Goal: Transaction & Acquisition: Purchase product/service

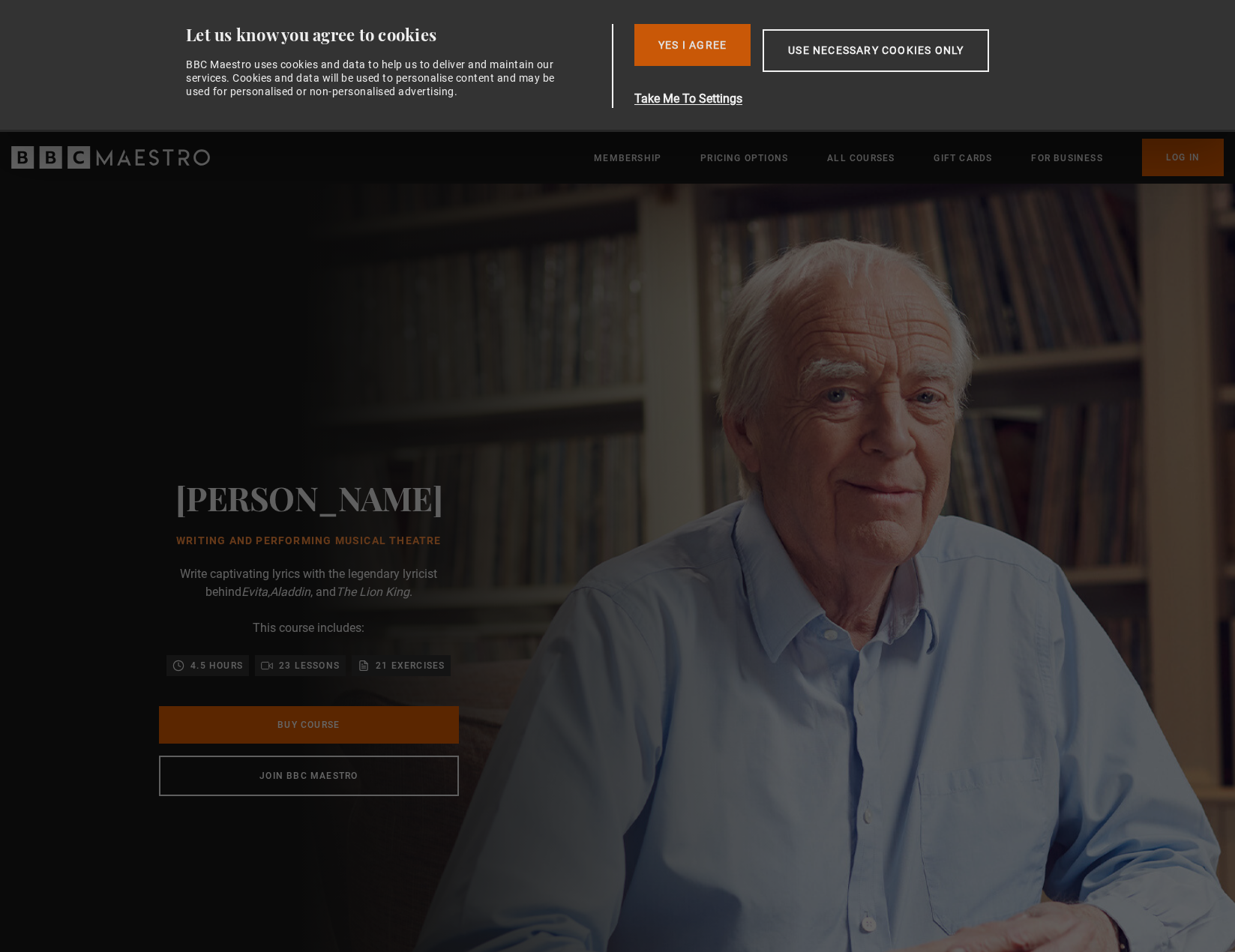
click at [706, 53] on button "Yes I Agree" at bounding box center [692, 45] width 117 height 42
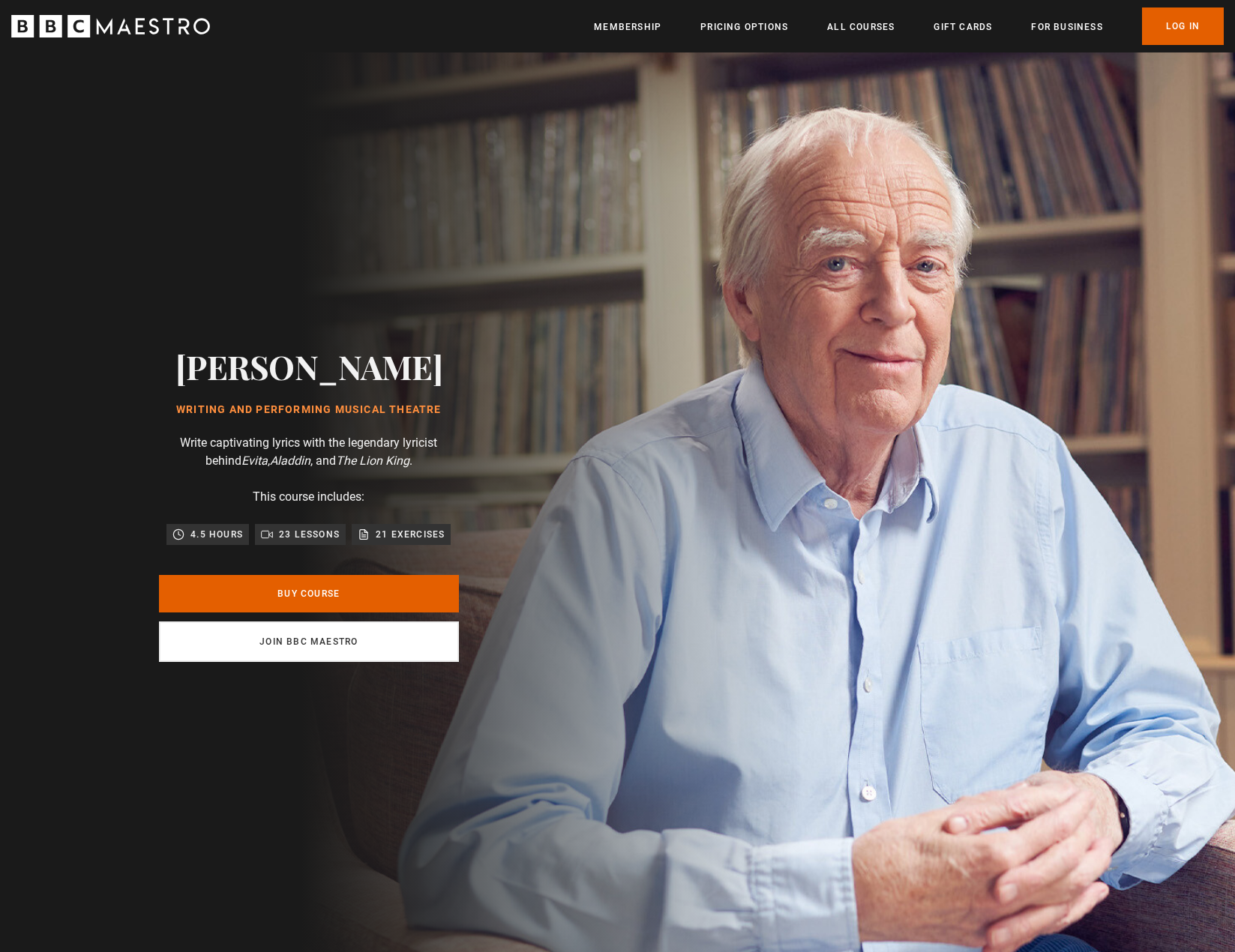
click at [305, 639] on link "Join BBC Maestro" at bounding box center [309, 641] width 300 height 40
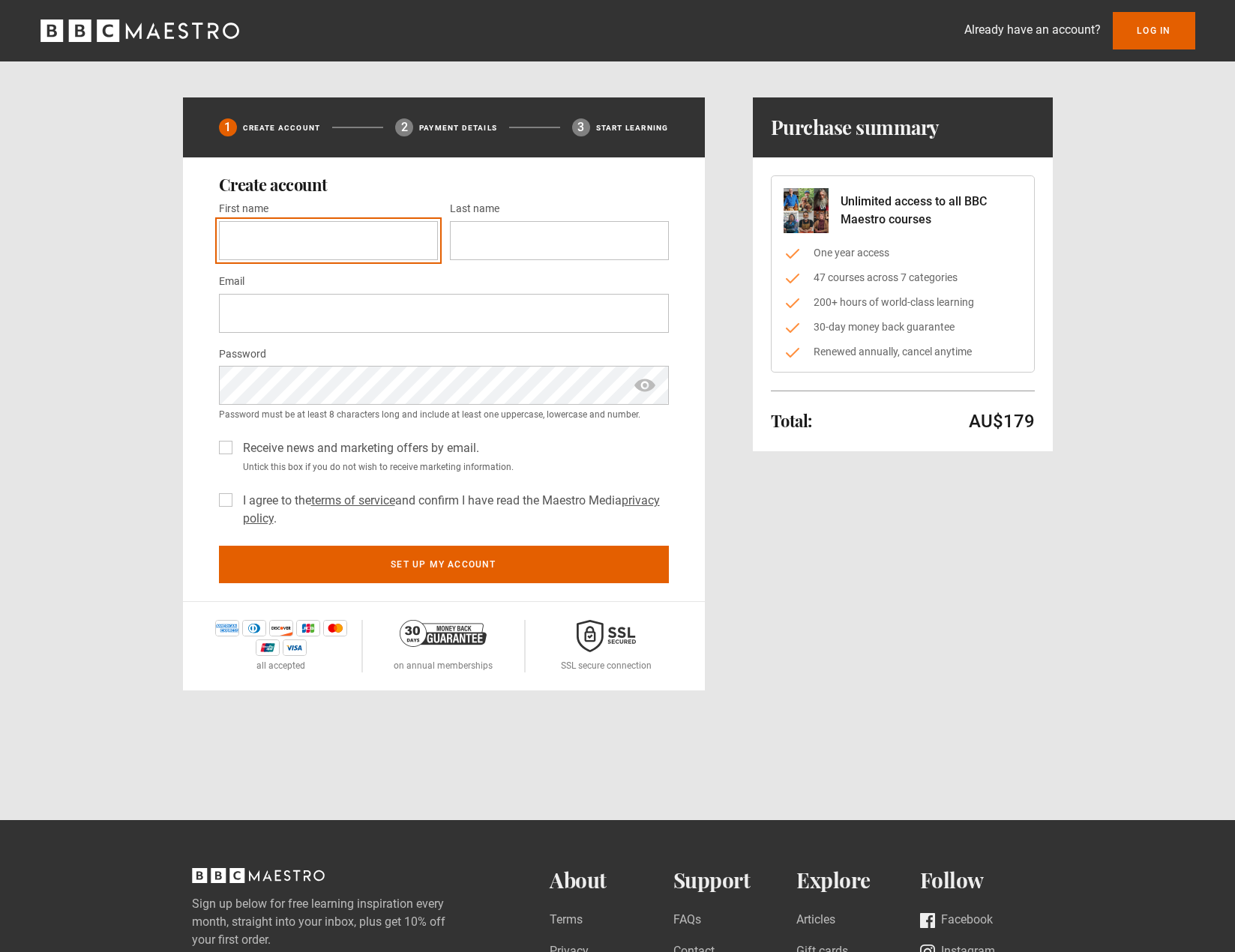
click at [268, 252] on input "First name *" at bounding box center [328, 241] width 219 height 39
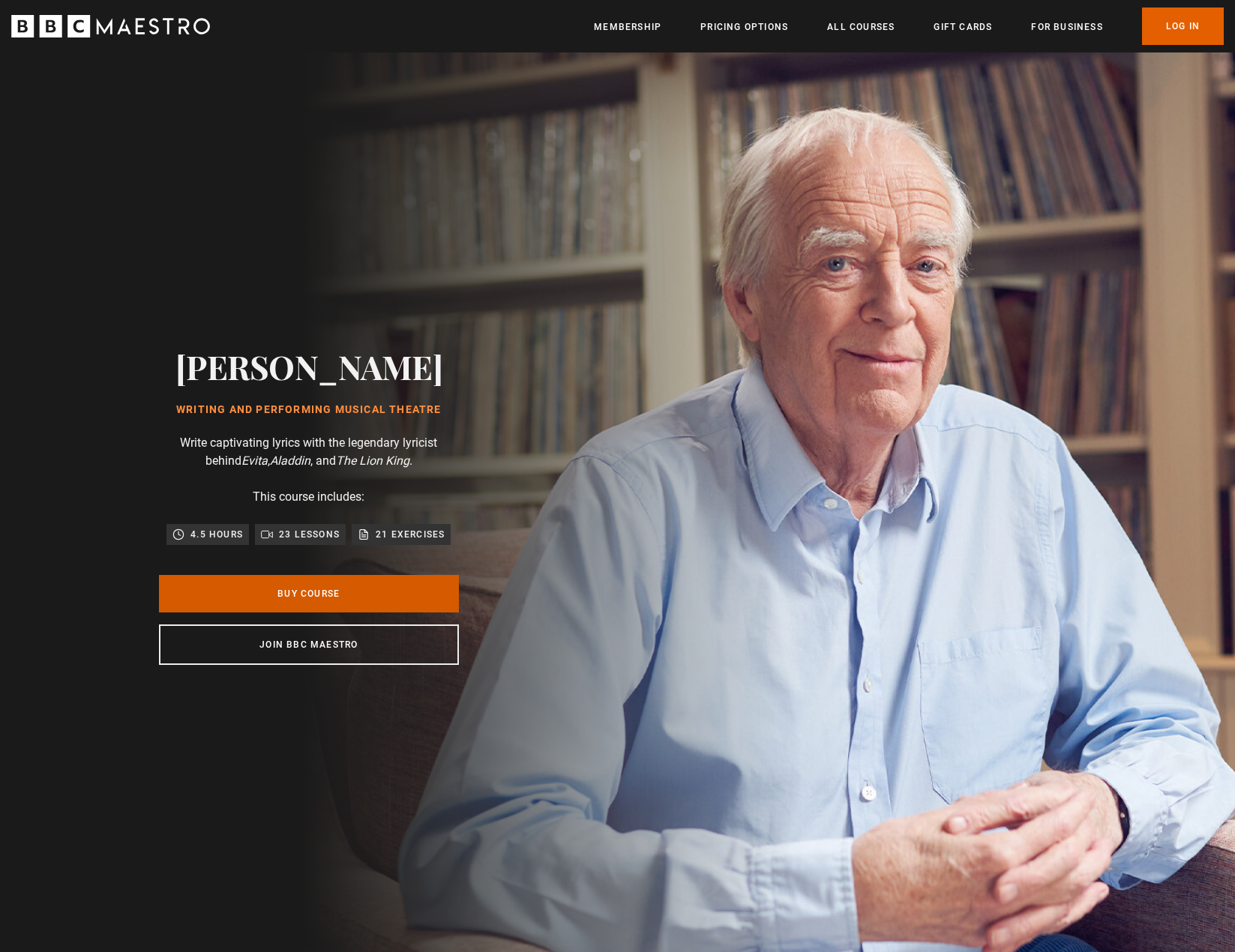
click at [302, 596] on link "Buy Course" at bounding box center [309, 593] width 300 height 37
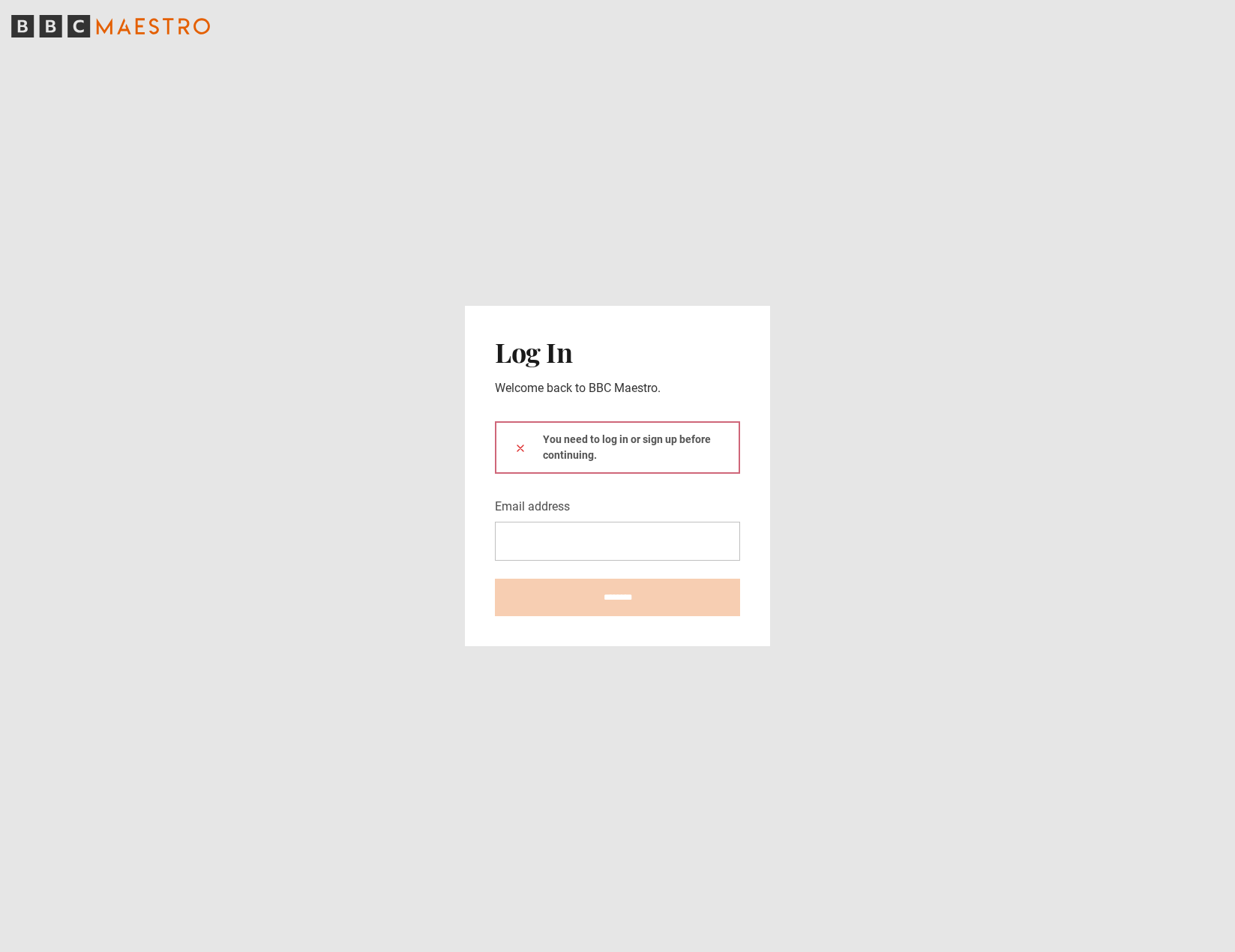
click at [585, 537] on input "Email address" at bounding box center [617, 541] width 245 height 39
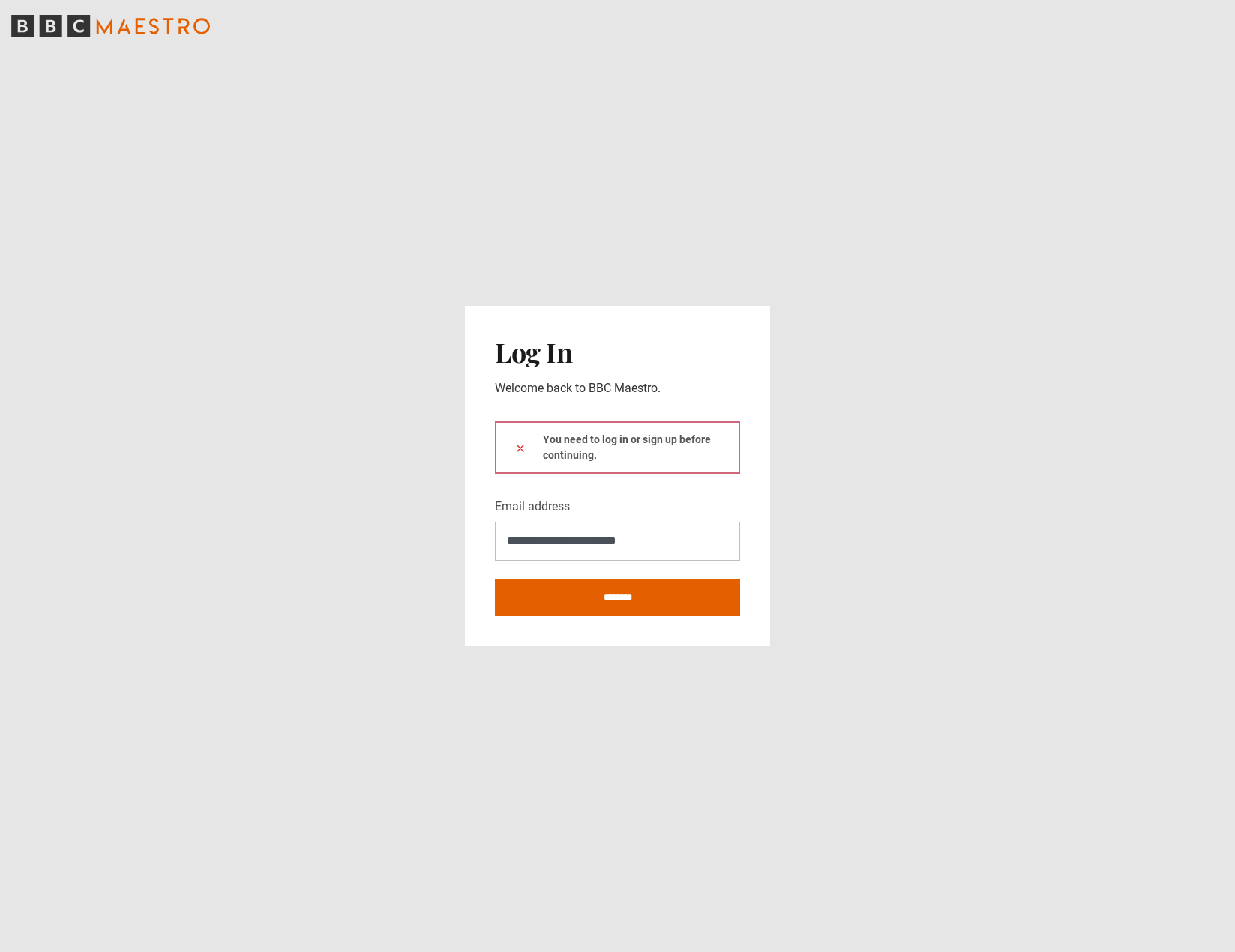
type input "**********"
click button at bounding box center [520, 447] width 12 height 15
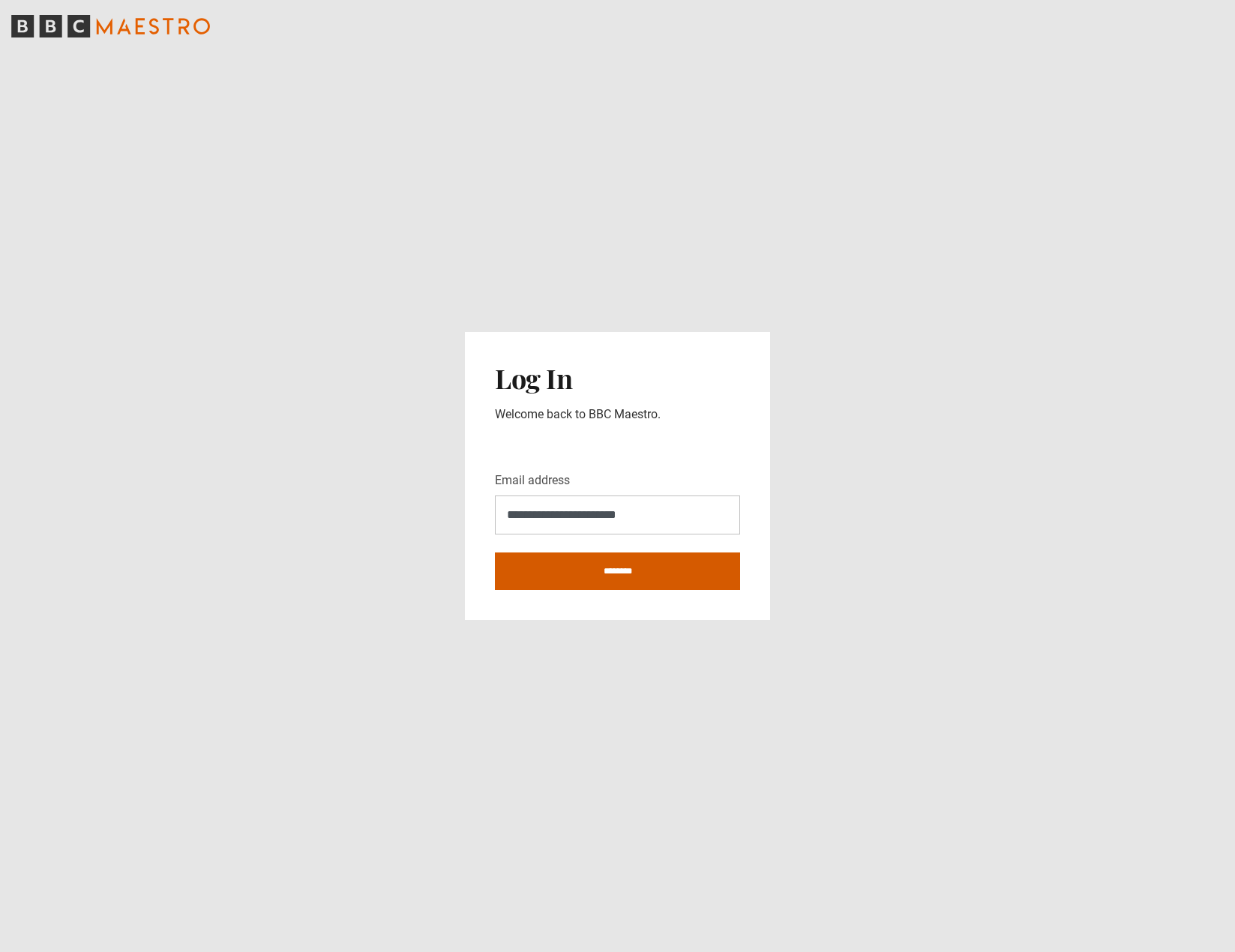
click at [597, 573] on input "********" at bounding box center [617, 571] width 245 height 37
type input "**********"
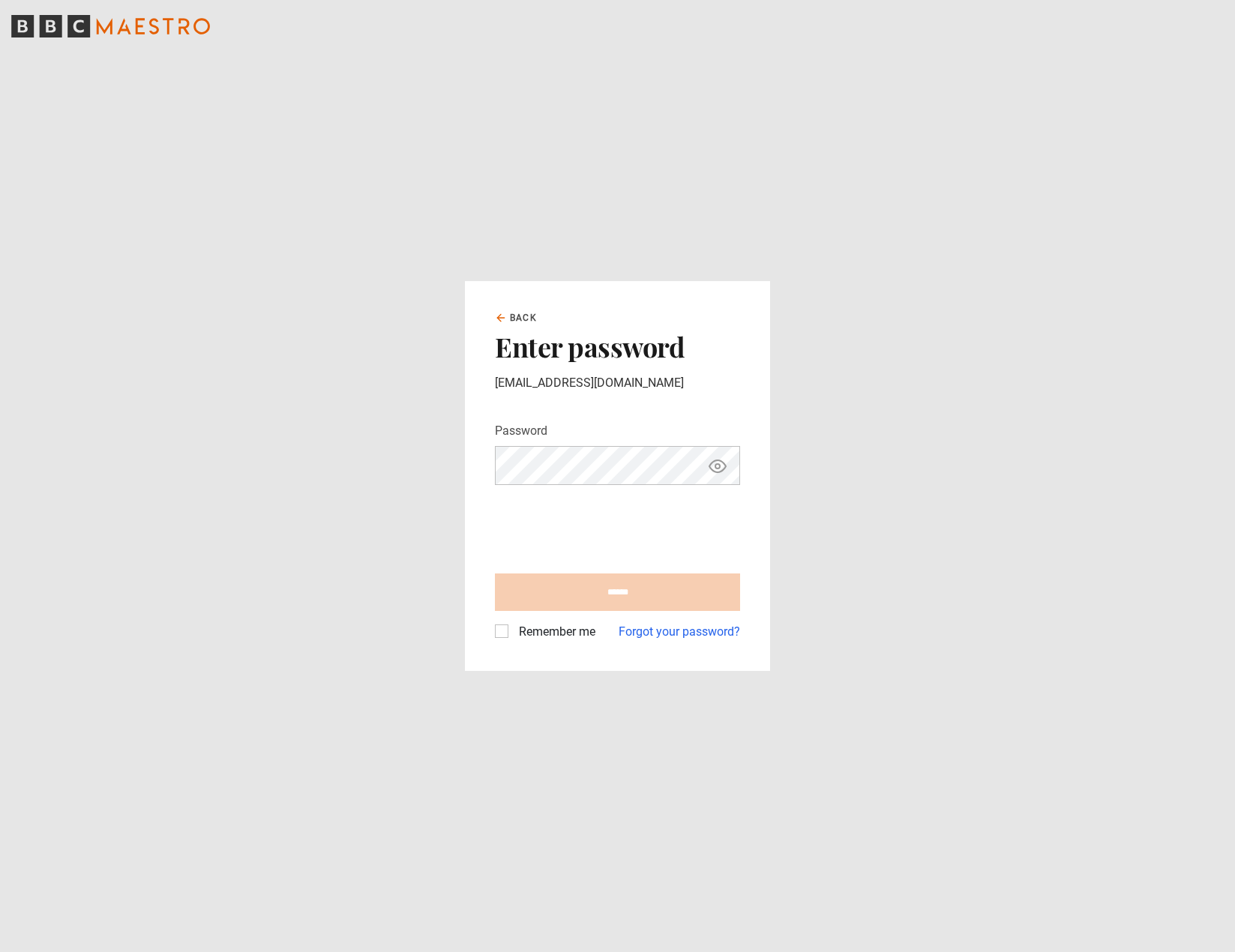
click at [561, 486] on form "Password Your password is hidden ****** Remember me Forgot your password?" at bounding box center [617, 531] width 245 height 219
click at [513, 634] on label "Remember me" at bounding box center [554, 632] width 83 height 18
click at [583, 591] on input "******" at bounding box center [617, 592] width 245 height 37
type input "**********"
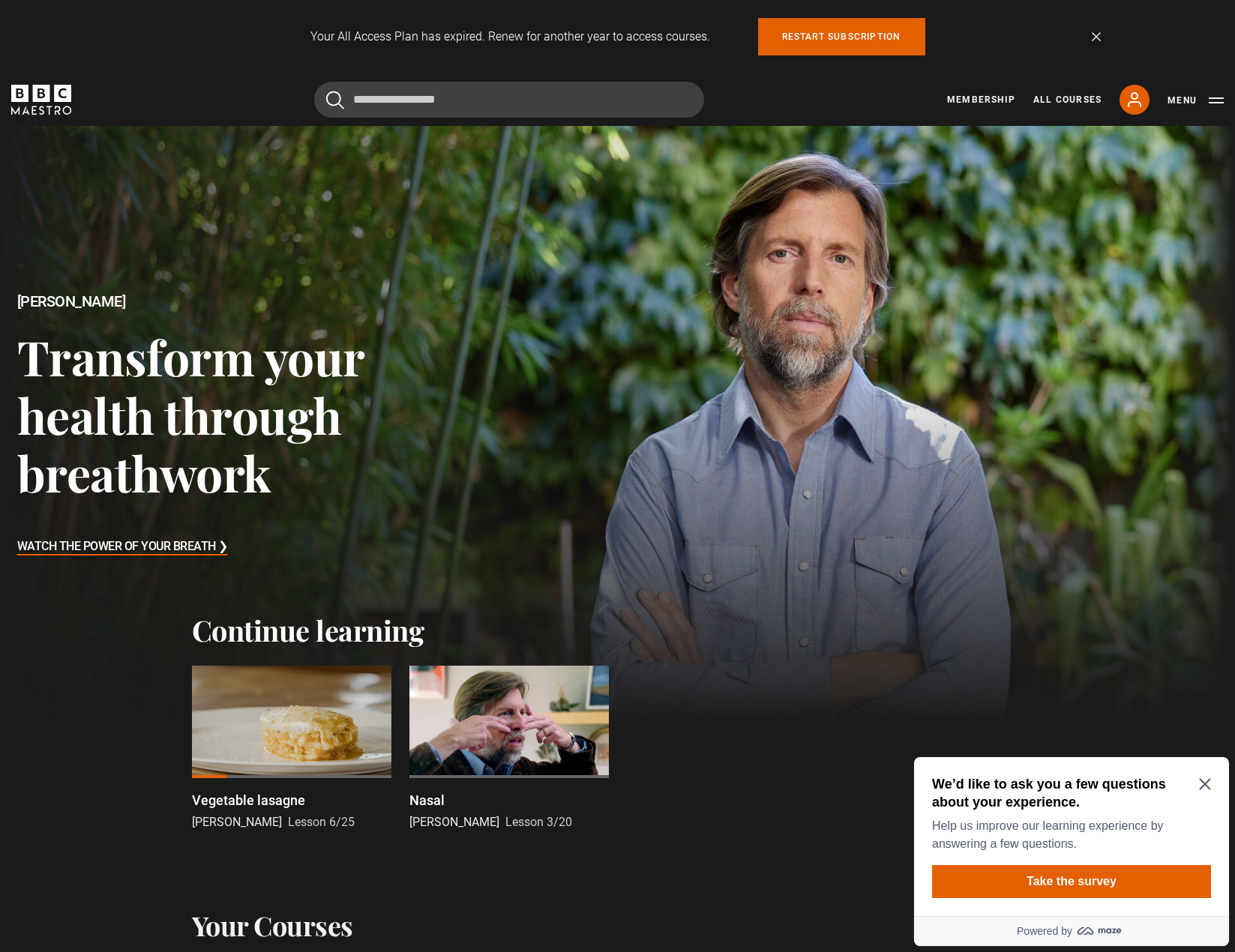
click at [1209, 783] on icon "Close Maze Prompt" at bounding box center [1204, 783] width 12 height 12
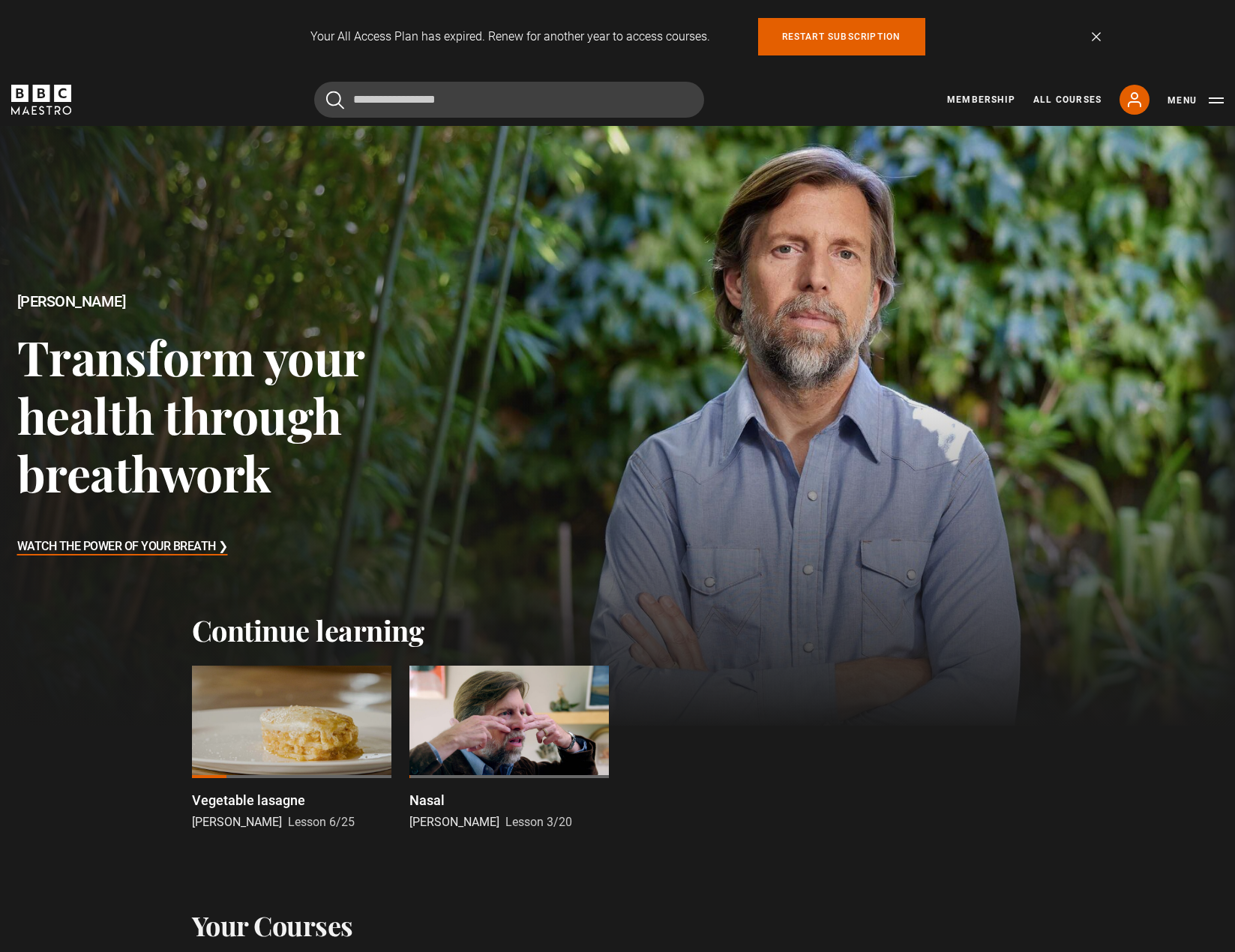
click at [155, 540] on h3 "Watch The Power of Your Breath ❯" at bounding box center [122, 548] width 210 height 23
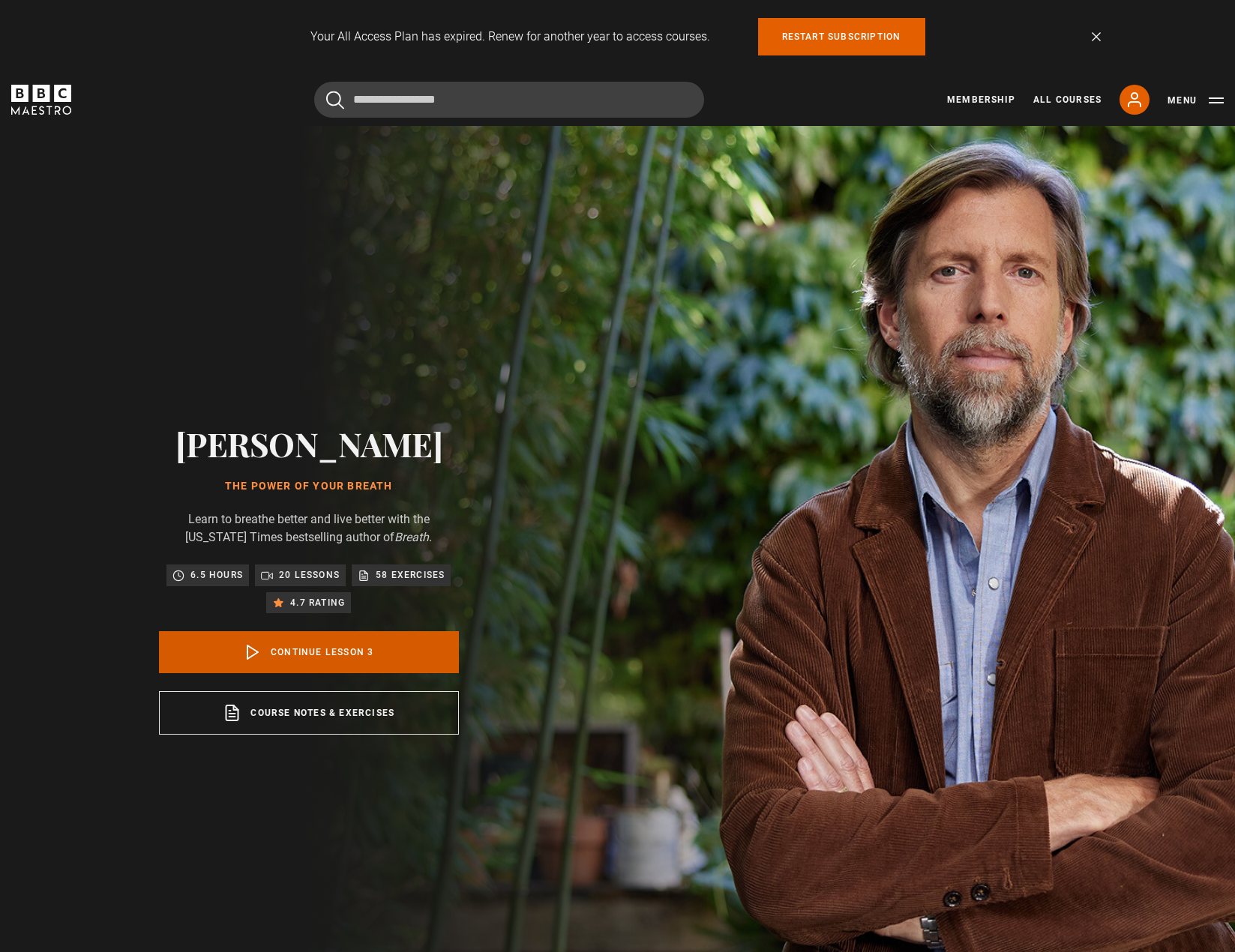
click at [310, 650] on link "Continue lesson 3" at bounding box center [309, 652] width 300 height 42
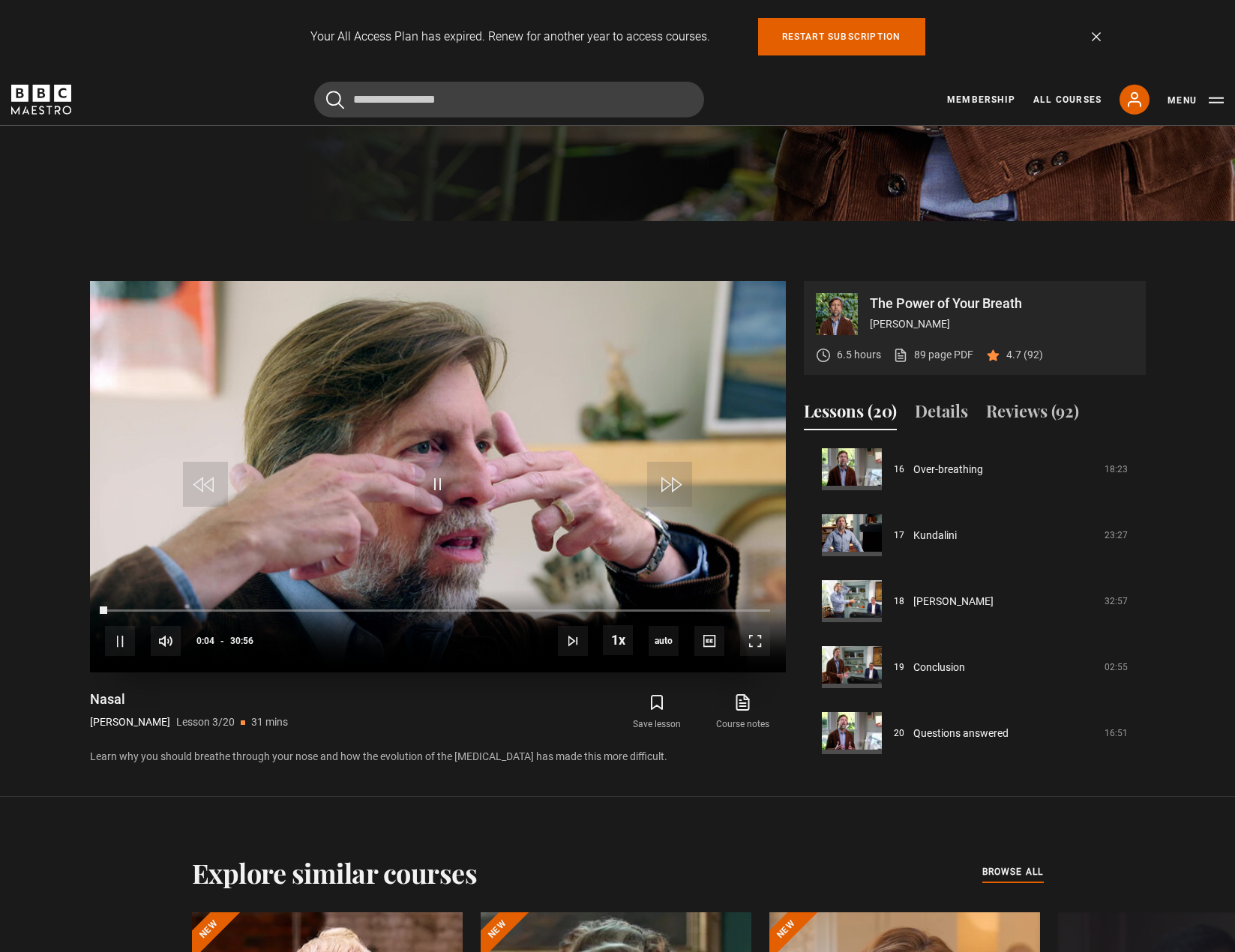
scroll to position [813, 0]
click at [407, 613] on div "10s Skip Back 10 seconds Pause 10s Skip Forward 10 seconds Loaded : 0.27% 13:57…" at bounding box center [438, 630] width 696 height 83
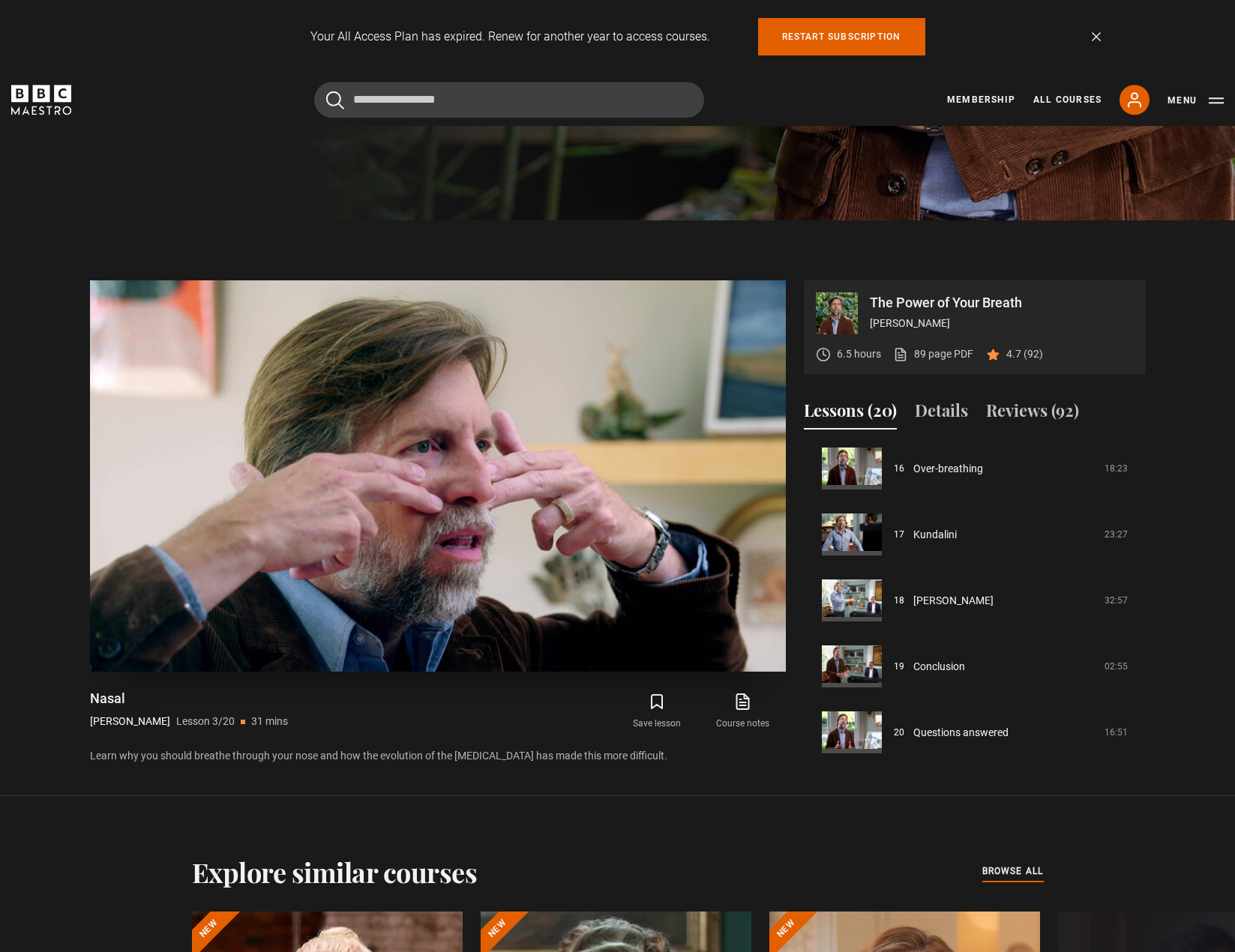
click at [444, 486] on span "Video Player" at bounding box center [436, 483] width 45 height 45
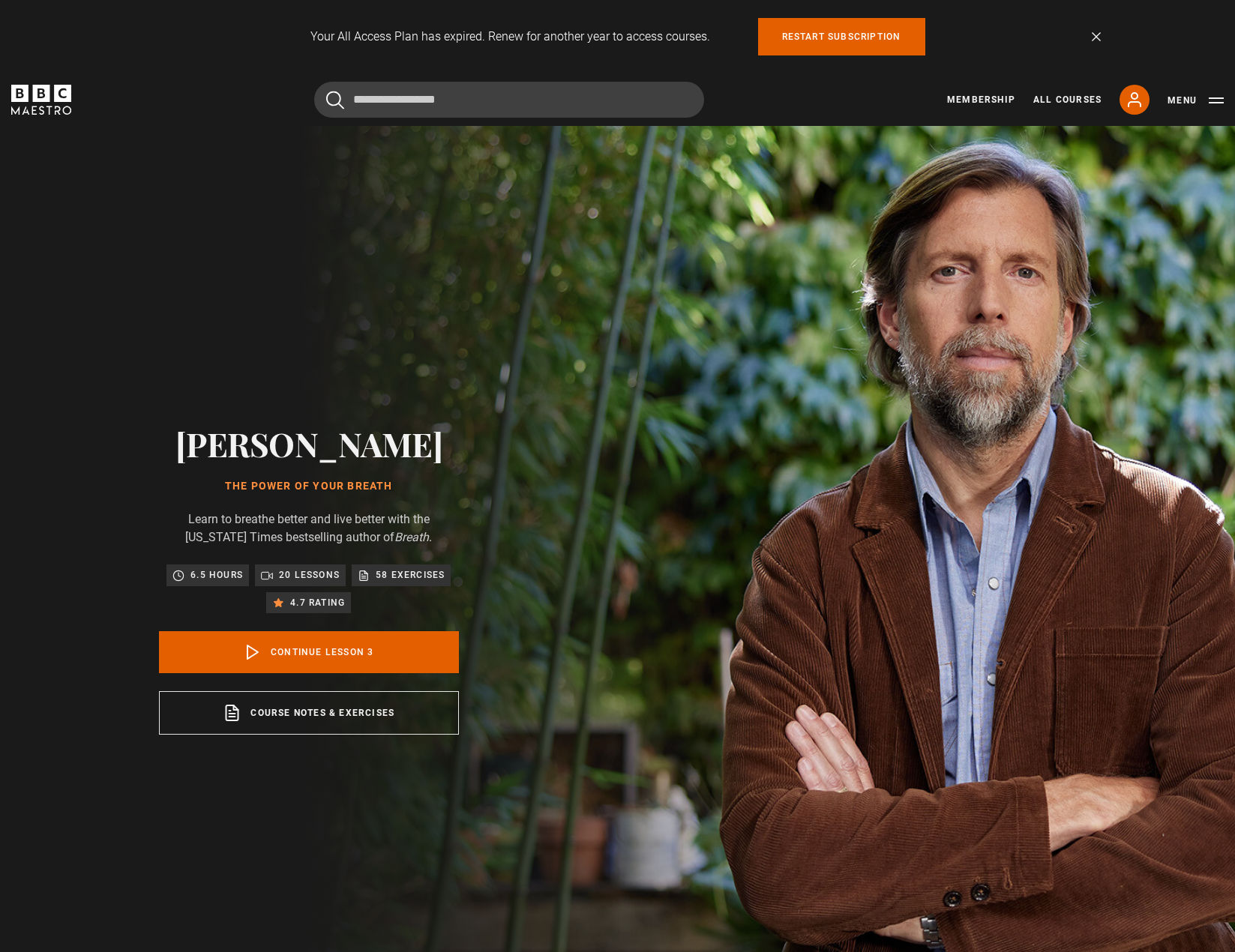
scroll to position [132, 0]
click at [1096, 38] on link "Dismiss" at bounding box center [1097, 36] width 9 height 9
click at [1099, 39] on link "Dismiss" at bounding box center [1097, 36] width 9 height 9
click at [1092, 34] on div "Your All Access Plan has expired. Renew for another year to access courses. Res…" at bounding box center [618, 36] width 965 height 37
click at [1096, 35] on link "Dismiss" at bounding box center [1097, 36] width 9 height 9
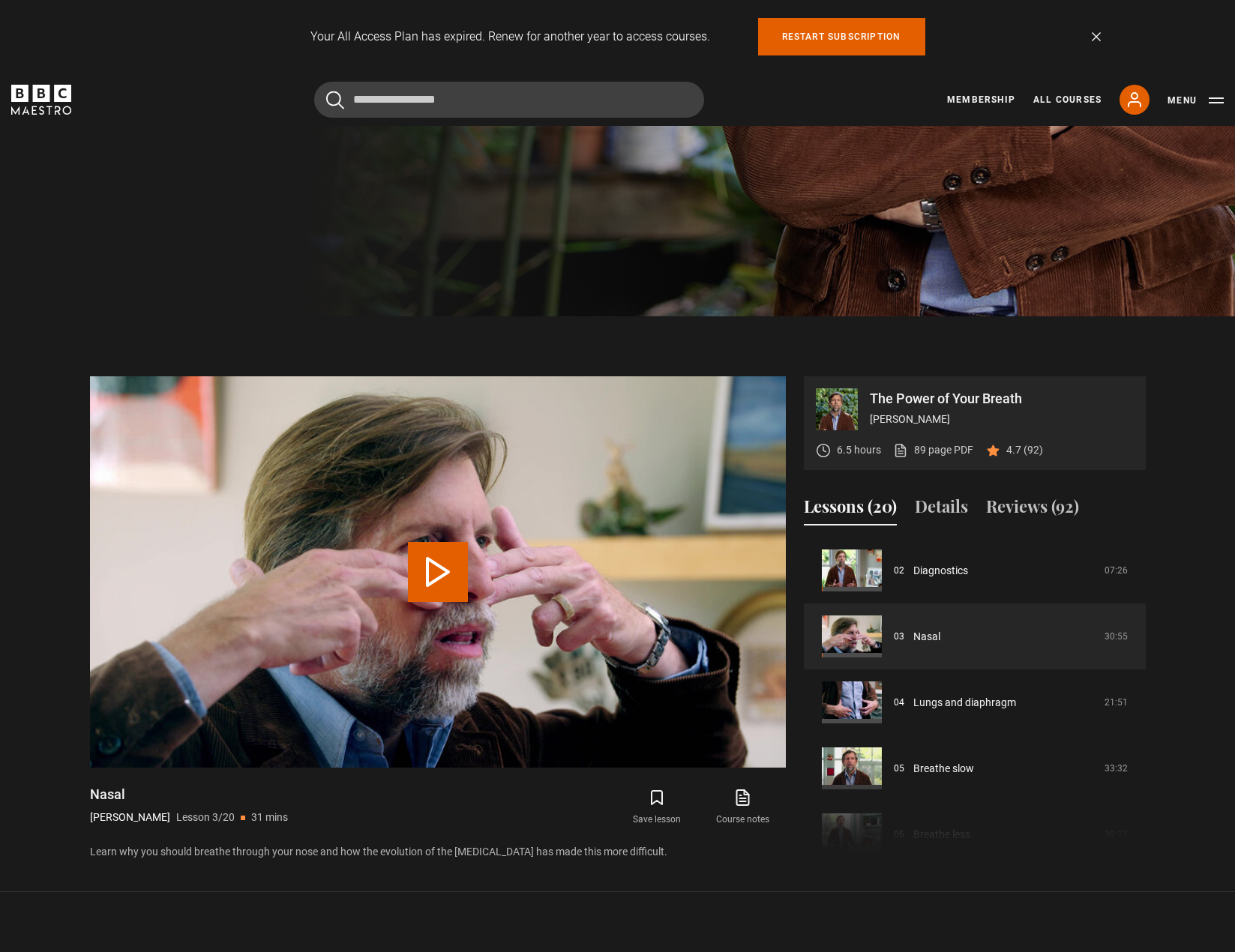
scroll to position [995, 0]
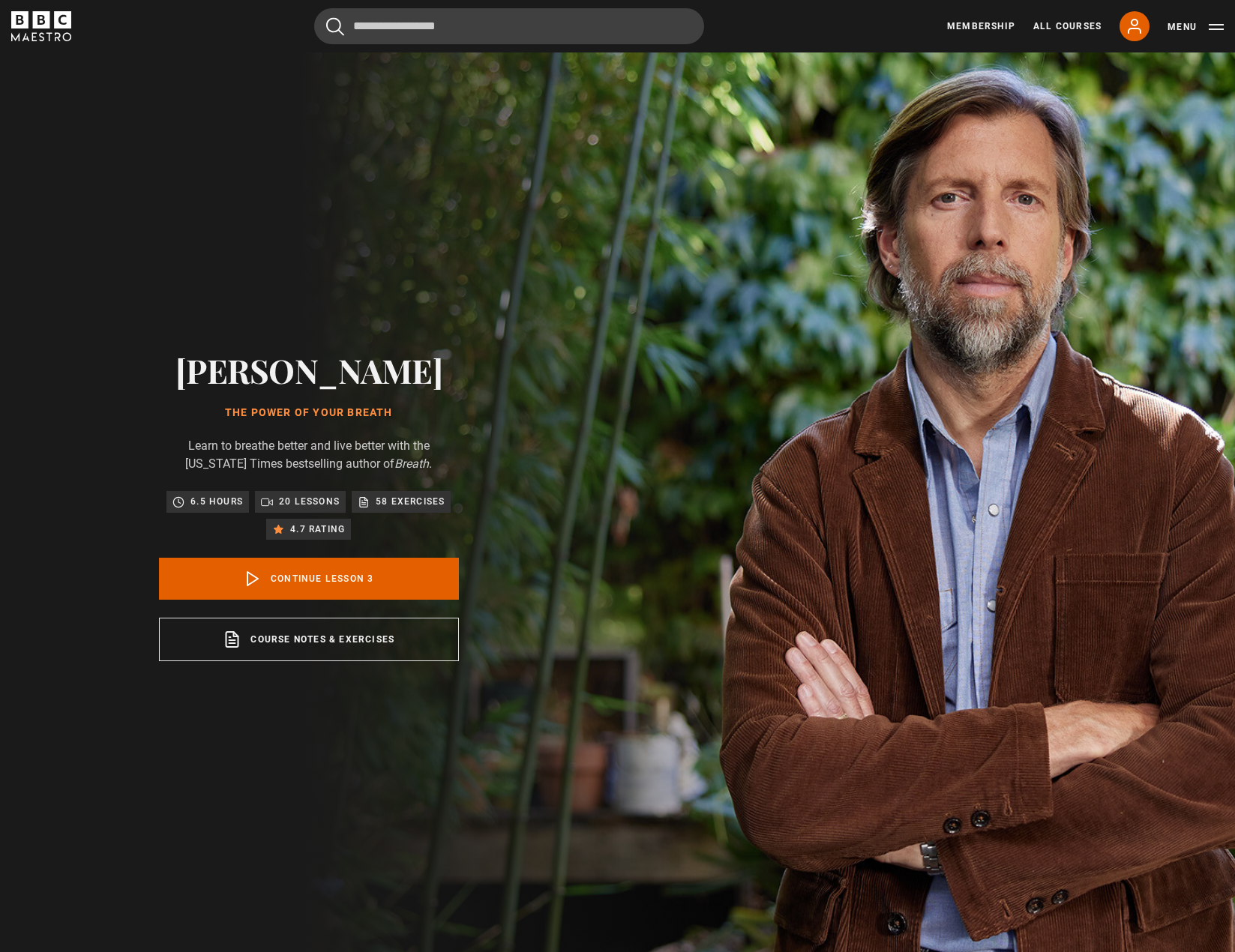
scroll to position [132, 0]
click at [1066, 27] on link "All Courses" at bounding box center [1067, 26] width 68 height 14
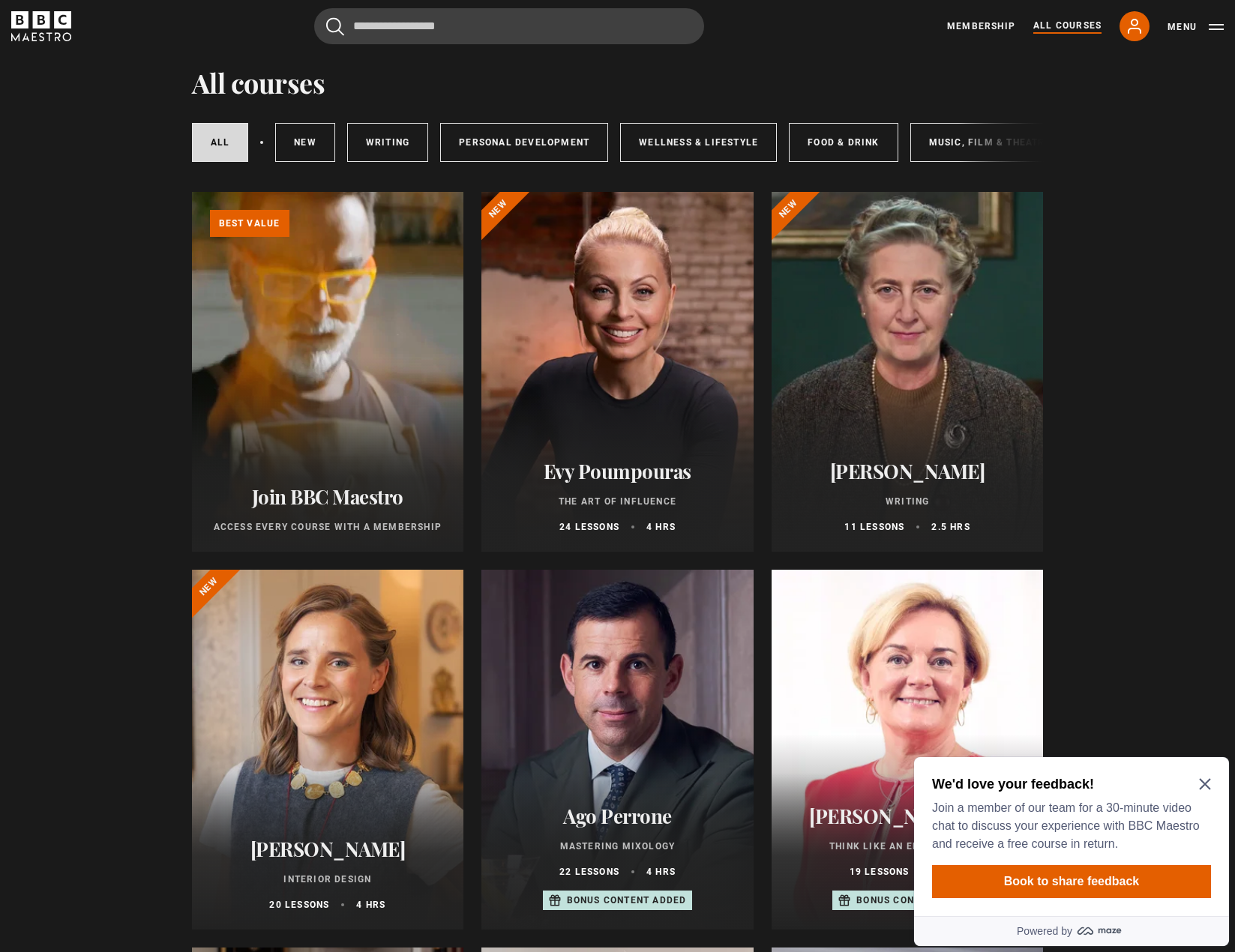
scroll to position [53, 0]
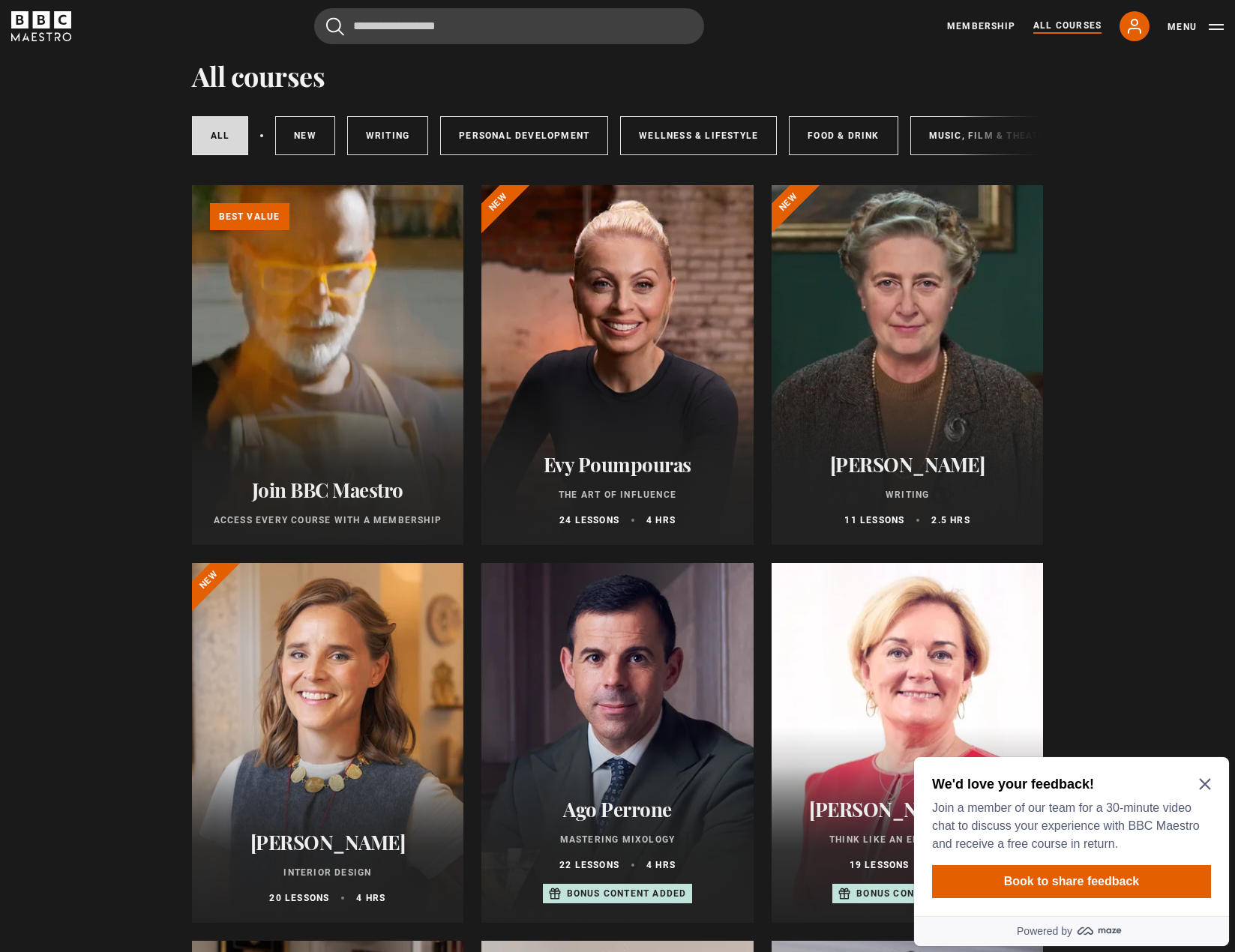
click at [1206, 783] on icon "Close Maze Prompt" at bounding box center [1204, 784] width 11 height 11
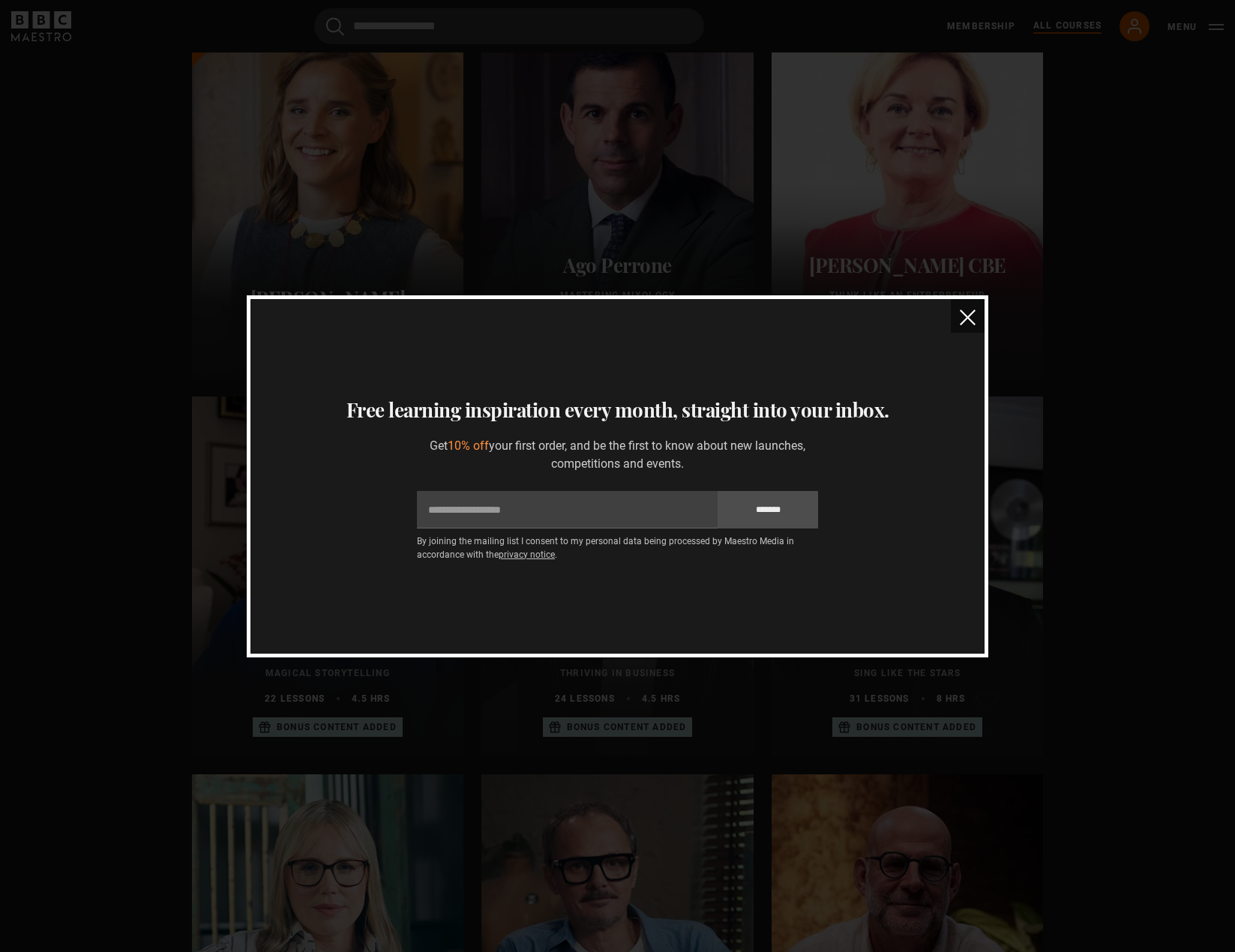
scroll to position [596, 0]
click at [969, 319] on img "close" at bounding box center [967, 317] width 15 height 15
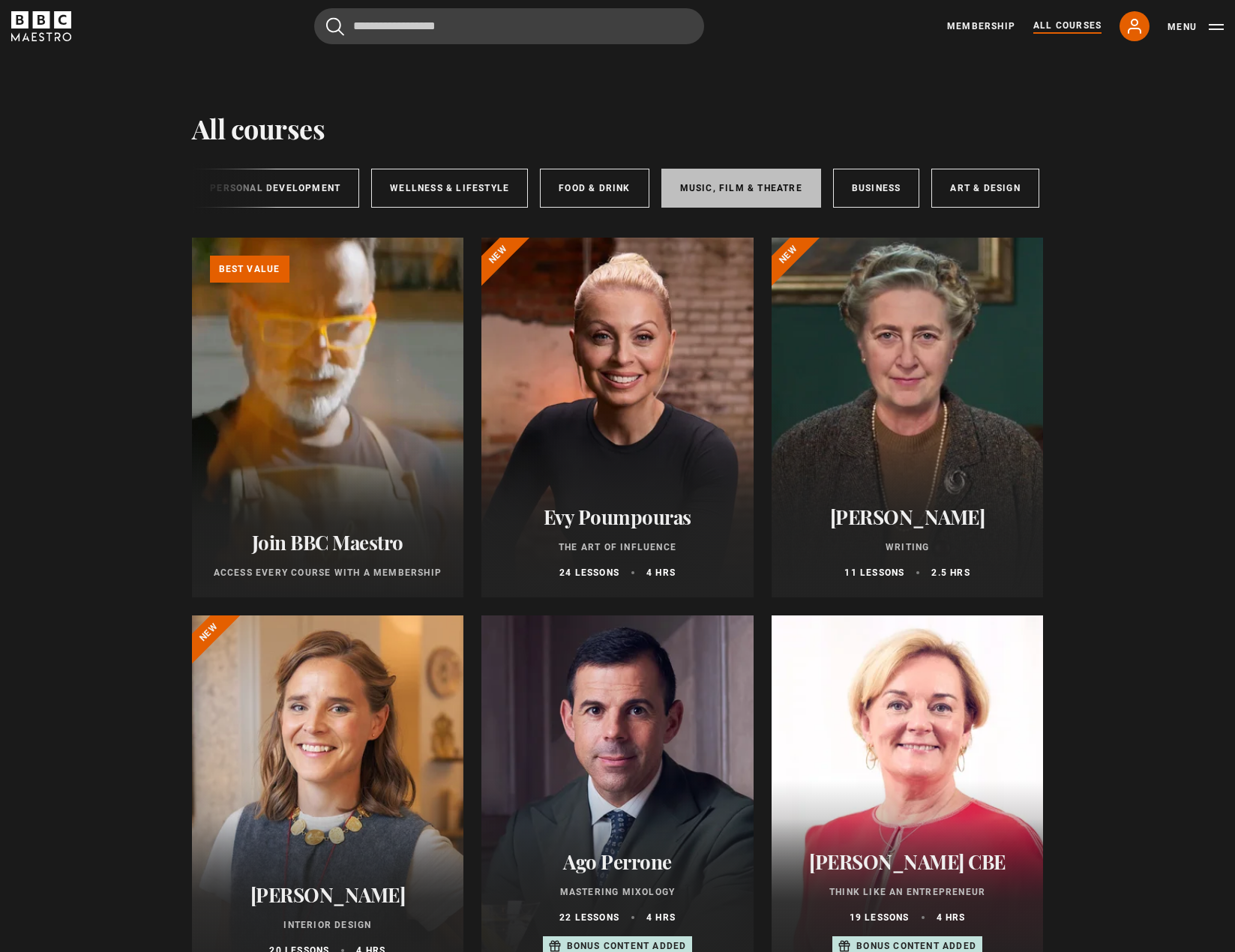
scroll to position [0, 250]
click at [749, 183] on link "Music, Film & Theatre" at bounding box center [740, 188] width 159 height 39
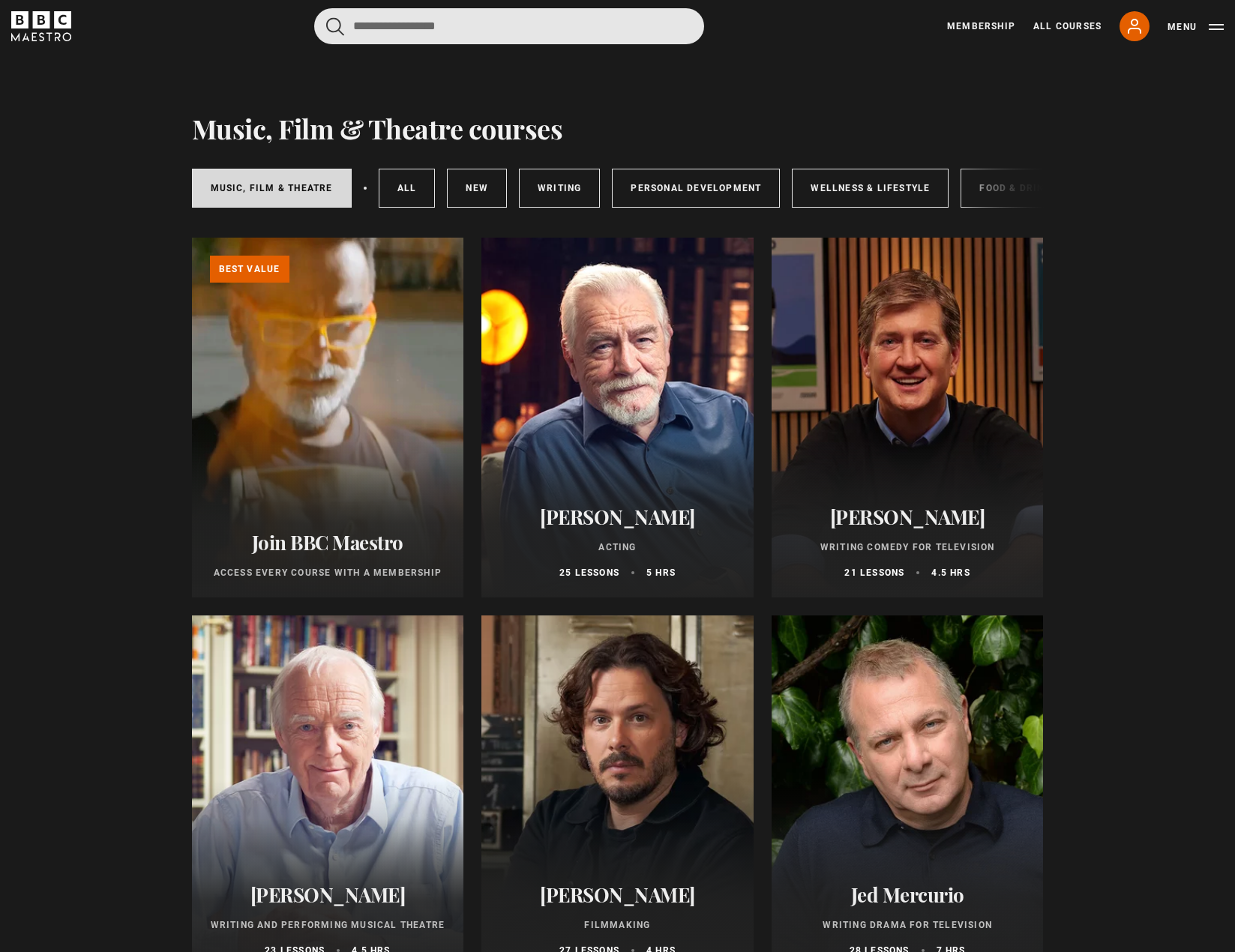
click at [439, 30] on input "Search" at bounding box center [509, 26] width 390 height 36
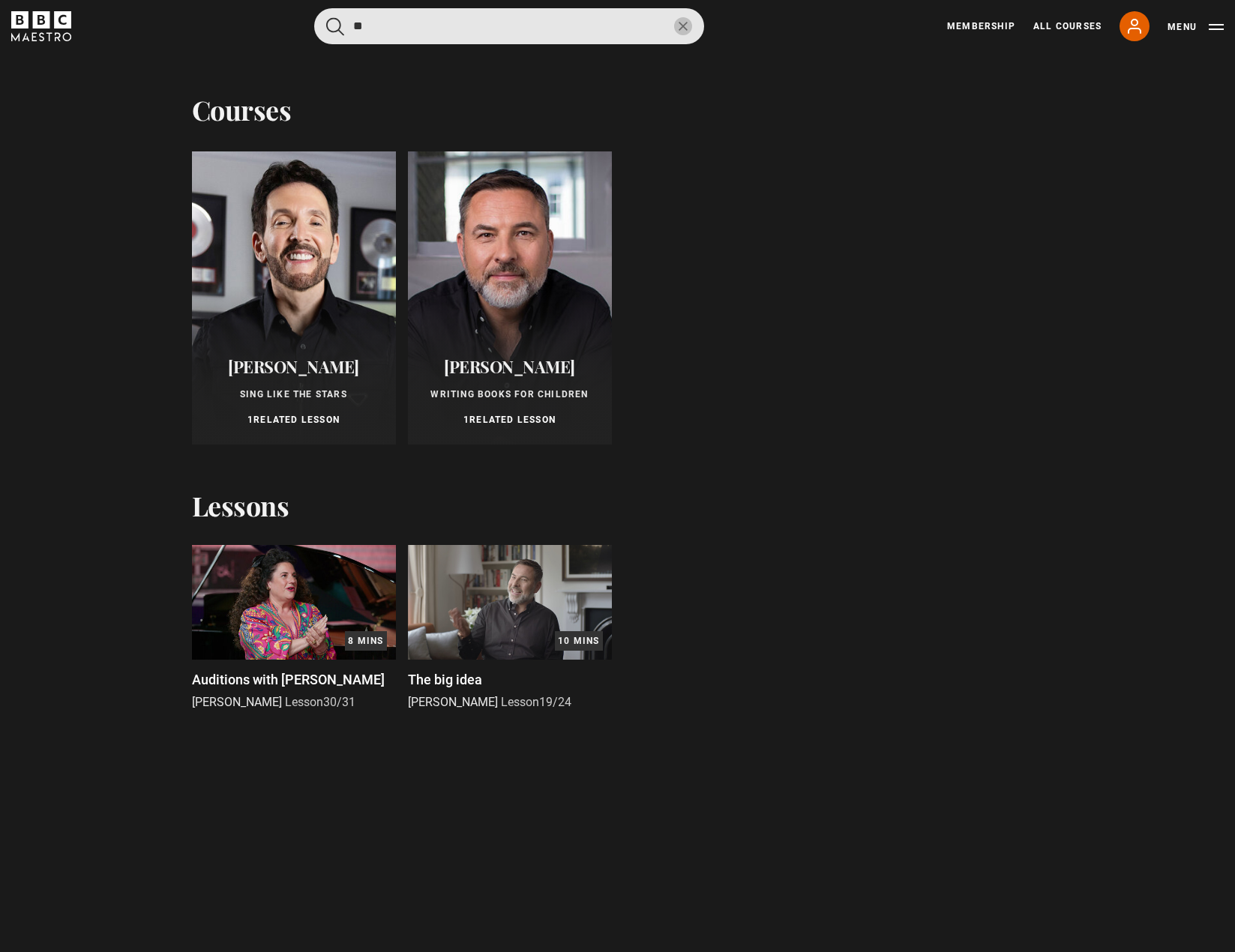
type input "*"
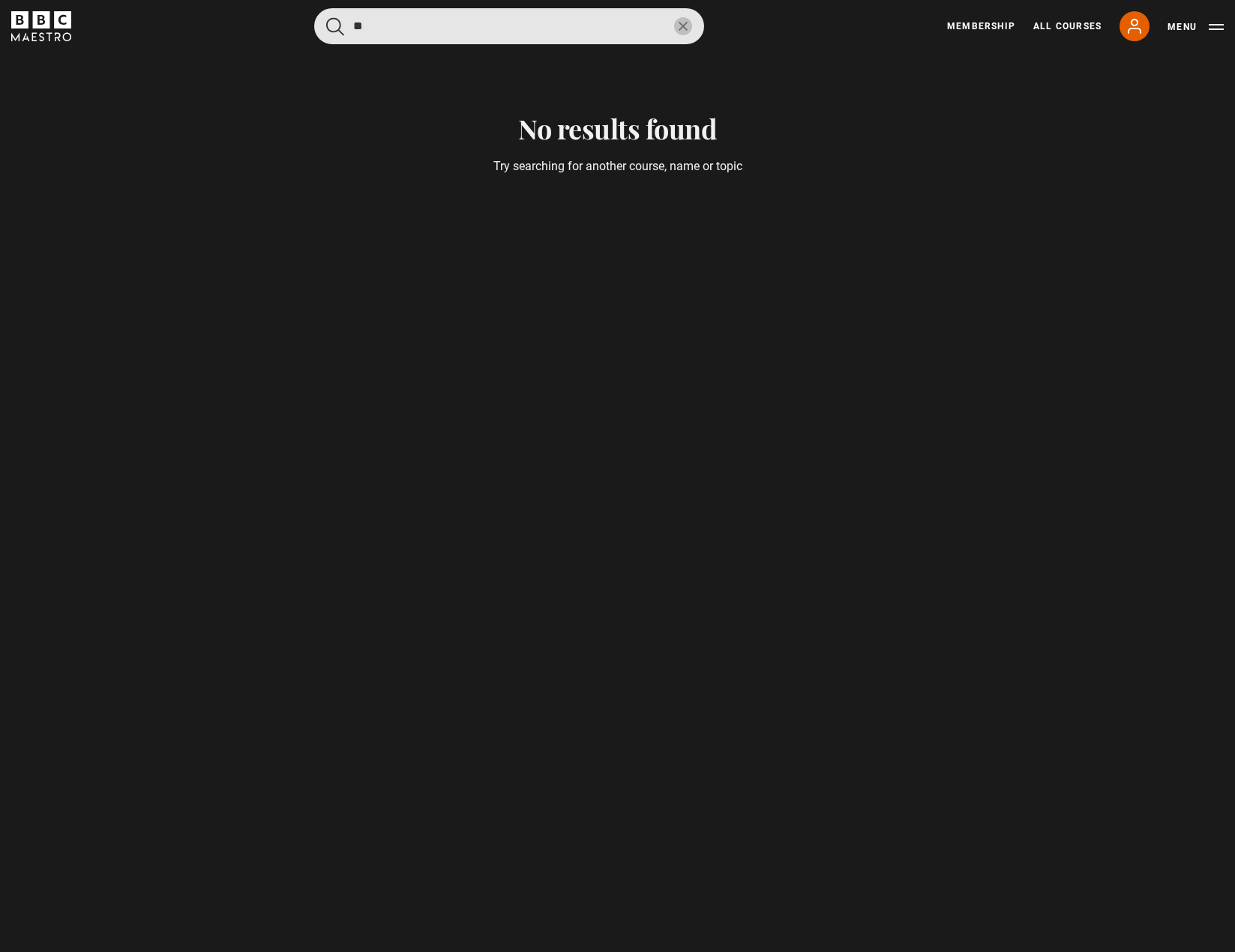
type input "*"
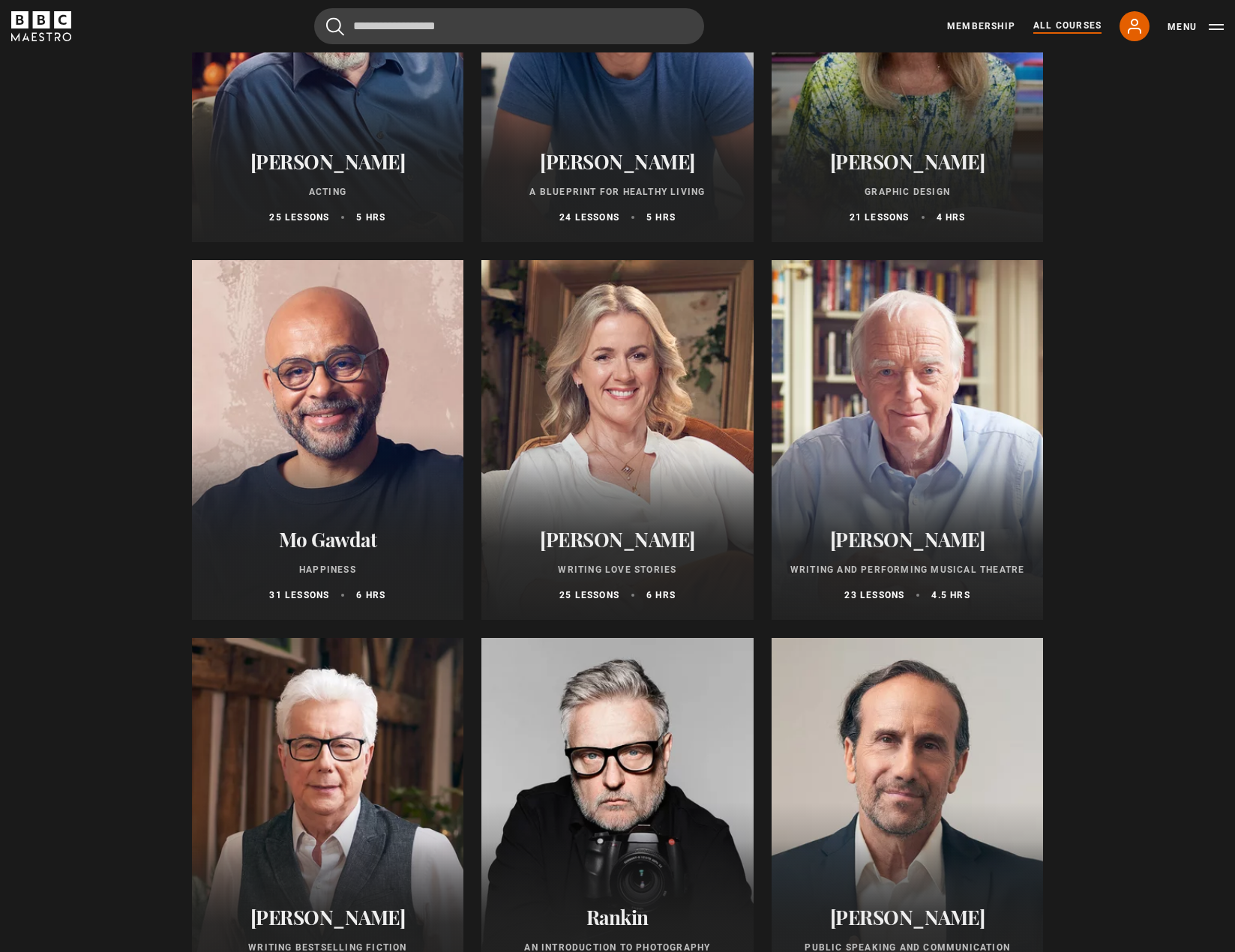
scroll to position [2625, 0]
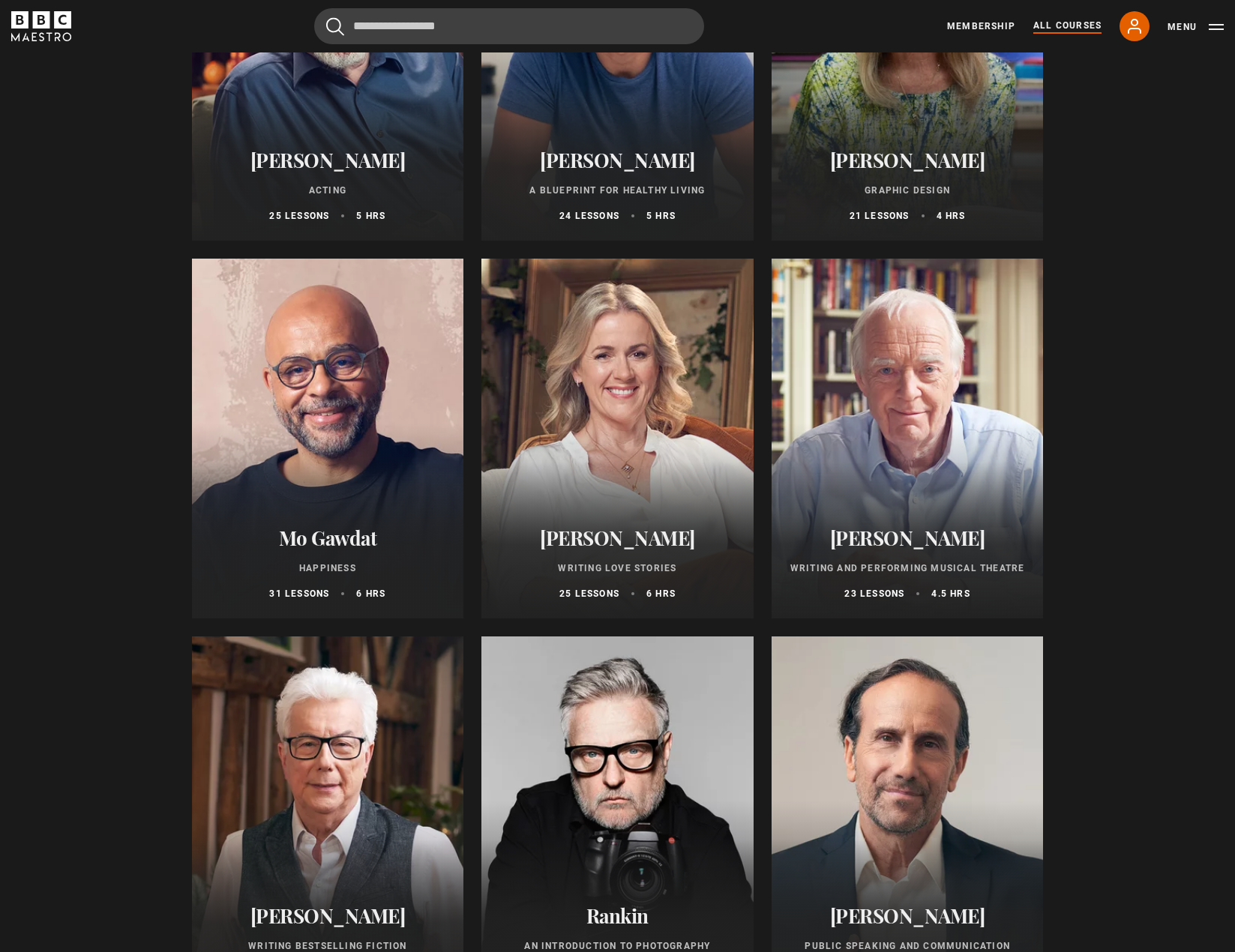
click at [939, 427] on div at bounding box center [907, 438] width 272 height 360
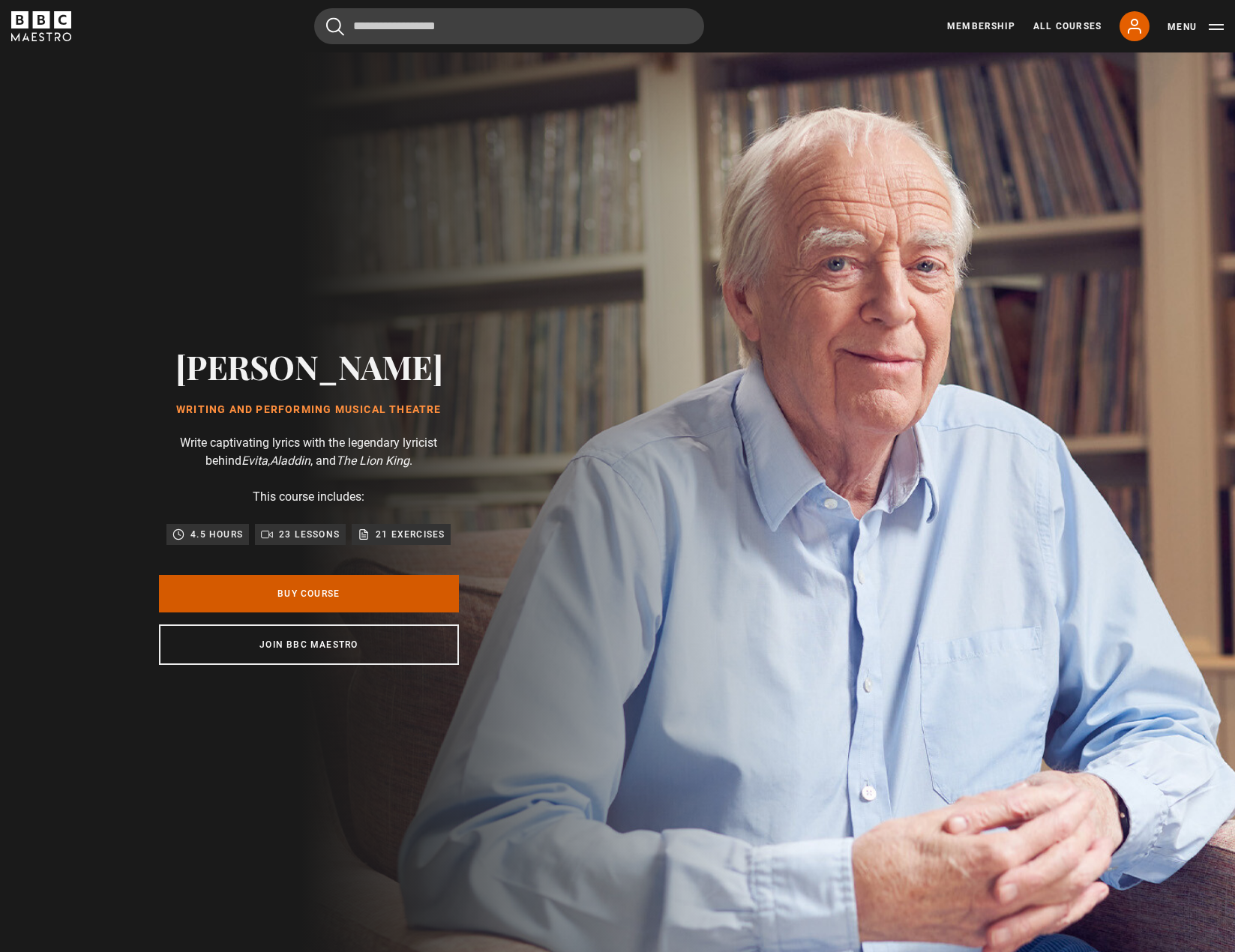
click at [323, 595] on link "Buy Course" at bounding box center [309, 593] width 300 height 37
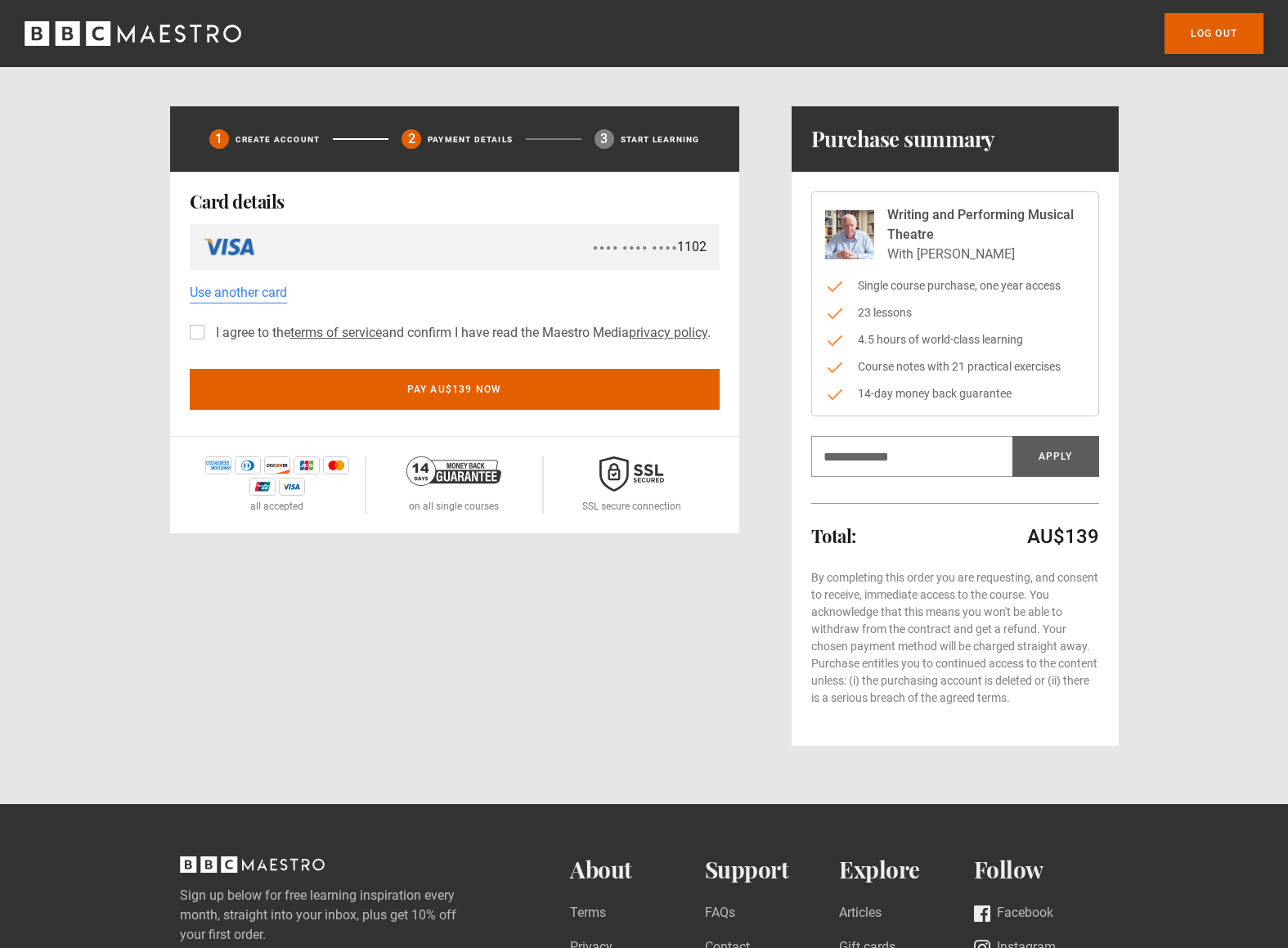
click at [133, 331] on div "1 Create Account 2 Payment details 3 Start learning By using quick pay I agree …" at bounding box center [645, 426] width 1053 height 640
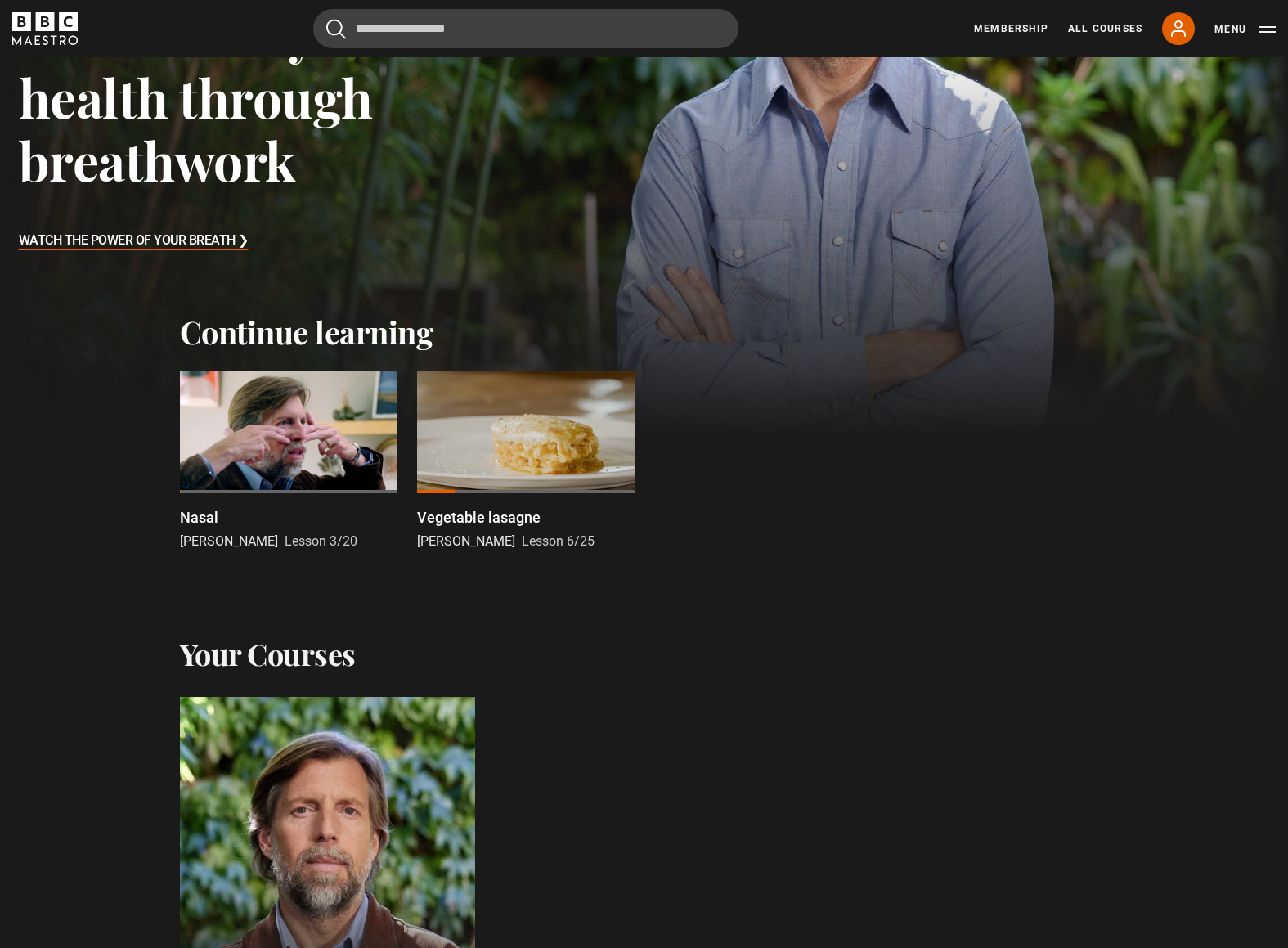
scroll to position [186, 0]
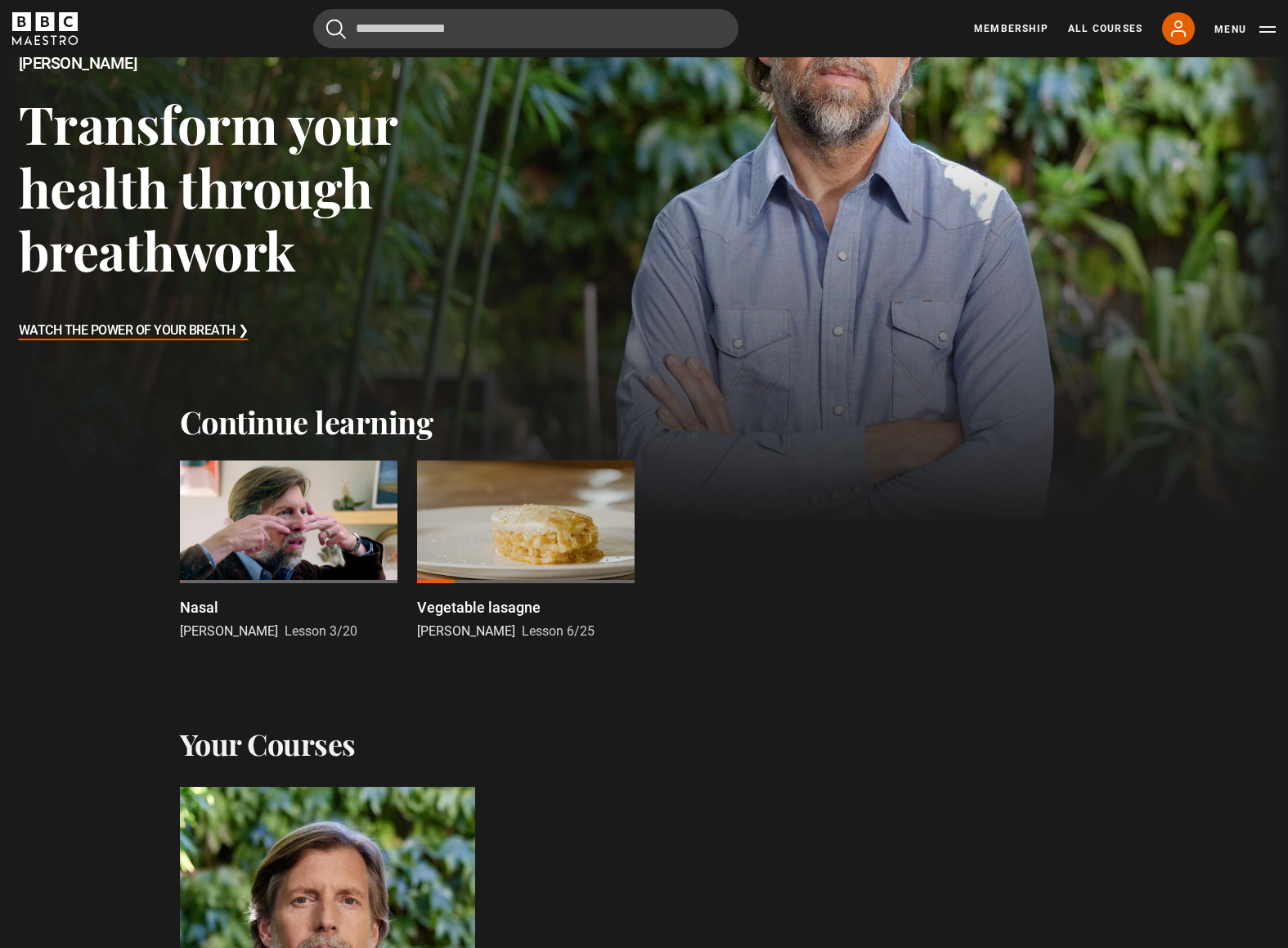
click at [497, 535] on div at bounding box center [526, 521] width 218 height 122
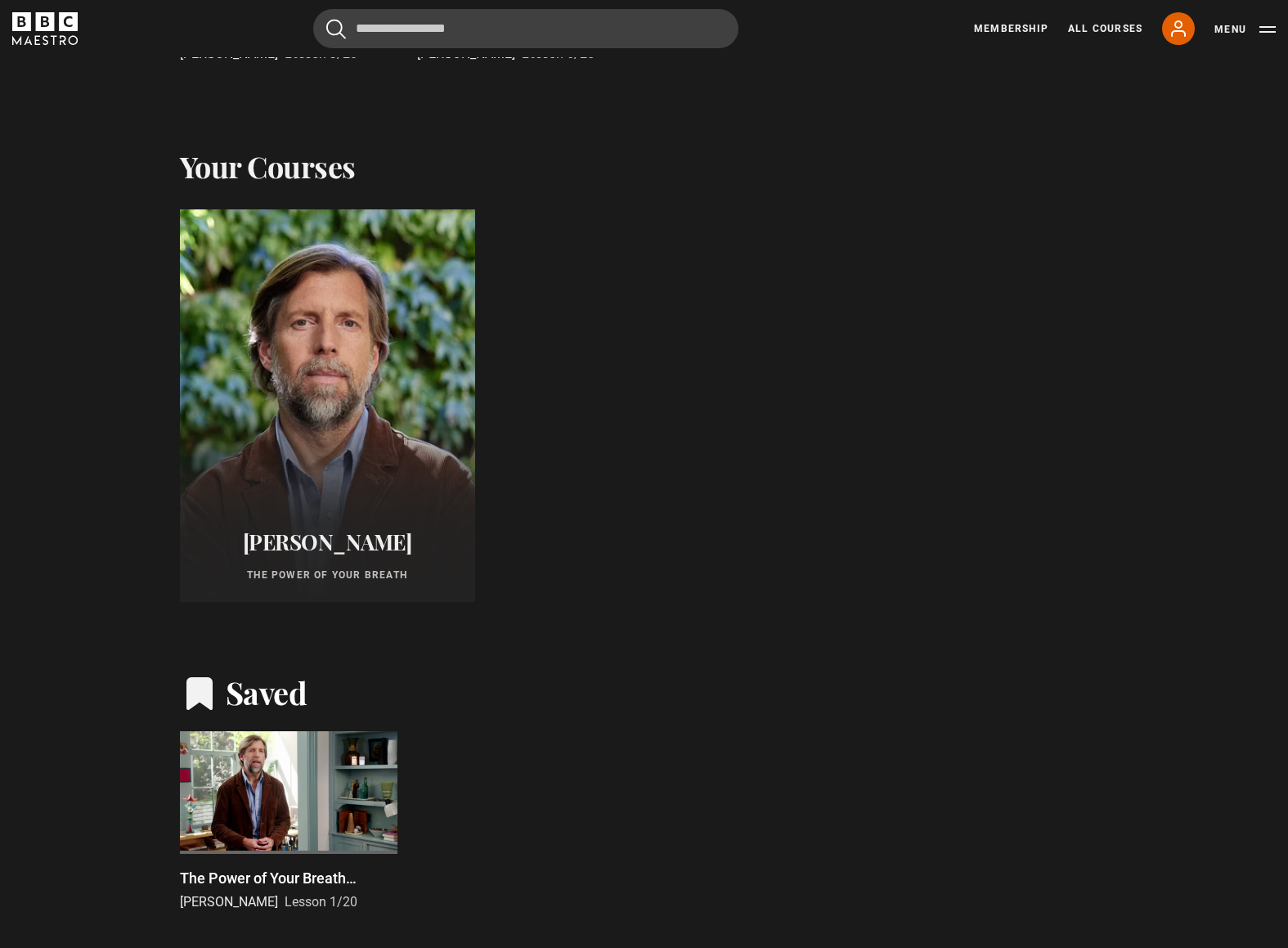
scroll to position [766, 0]
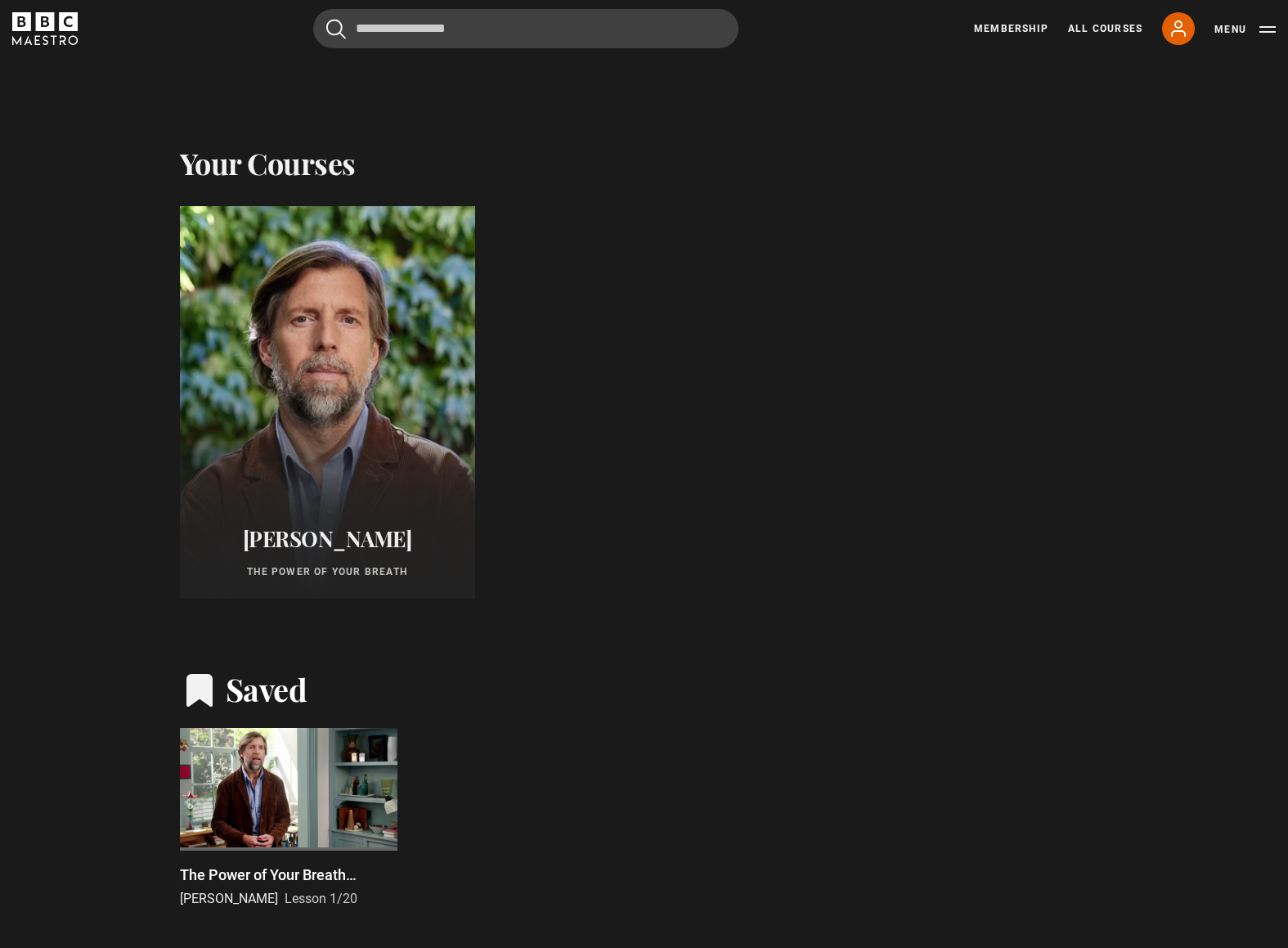
click at [311, 774] on div at bounding box center [288, 789] width 218 height 122
